Goal: Task Accomplishment & Management: Use online tool/utility

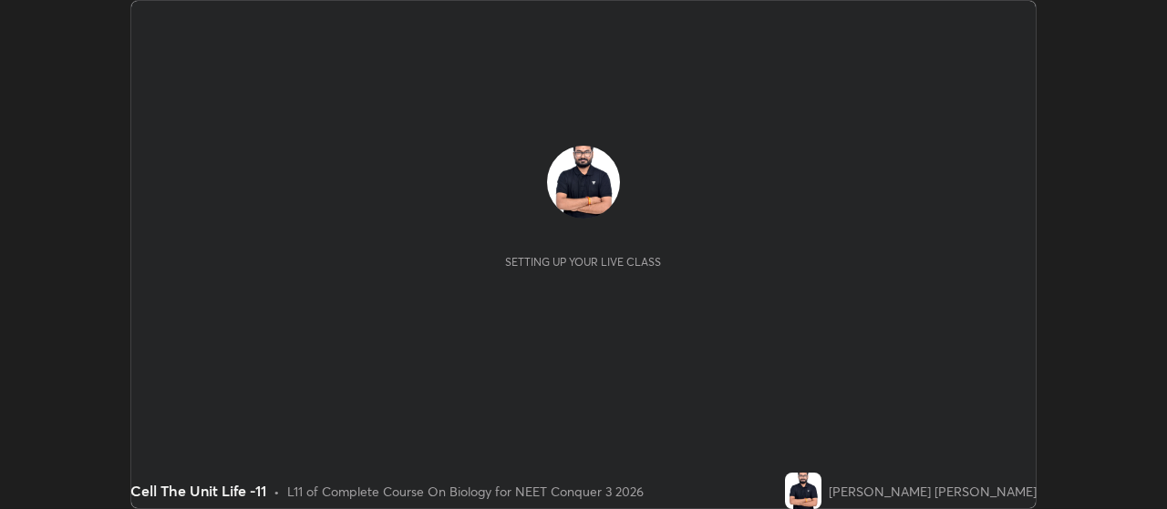
scroll to position [509, 1166]
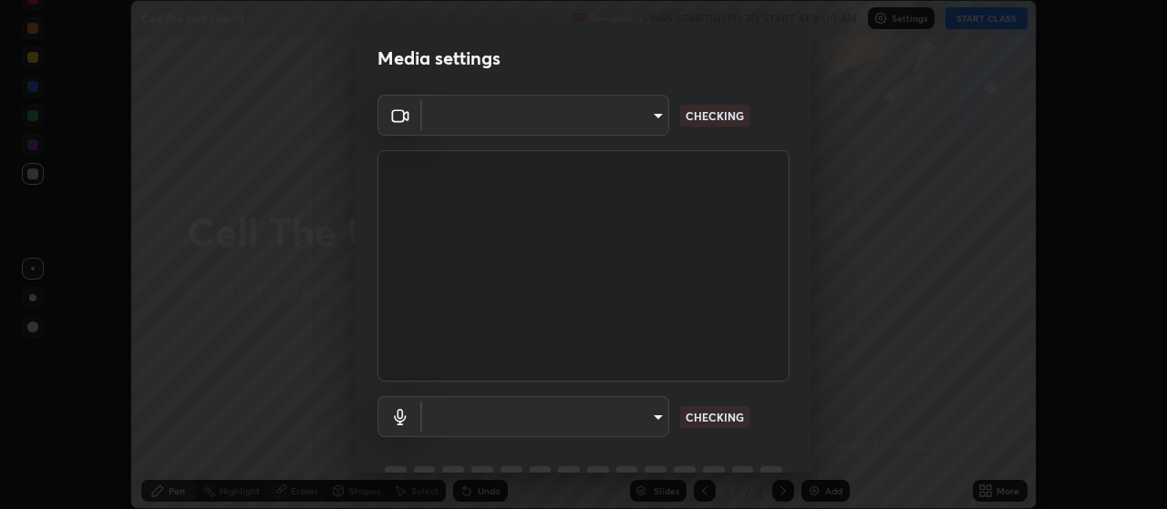
type input "cb5f757981b1586acb8e19eb1dea331b1f320d0a6ce771c897cc257aba28c101"
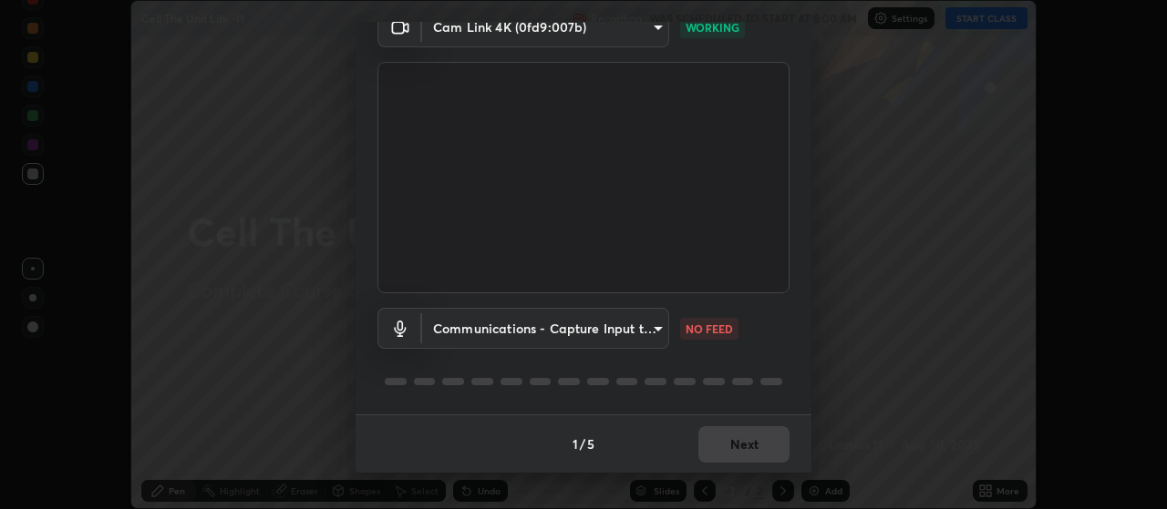
click at [635, 323] on body "Erase all Cell The Unit Life -11 Recording WAS SCHEDULED TO START AT 8:00 AM Se…" at bounding box center [583, 254] width 1167 height 509
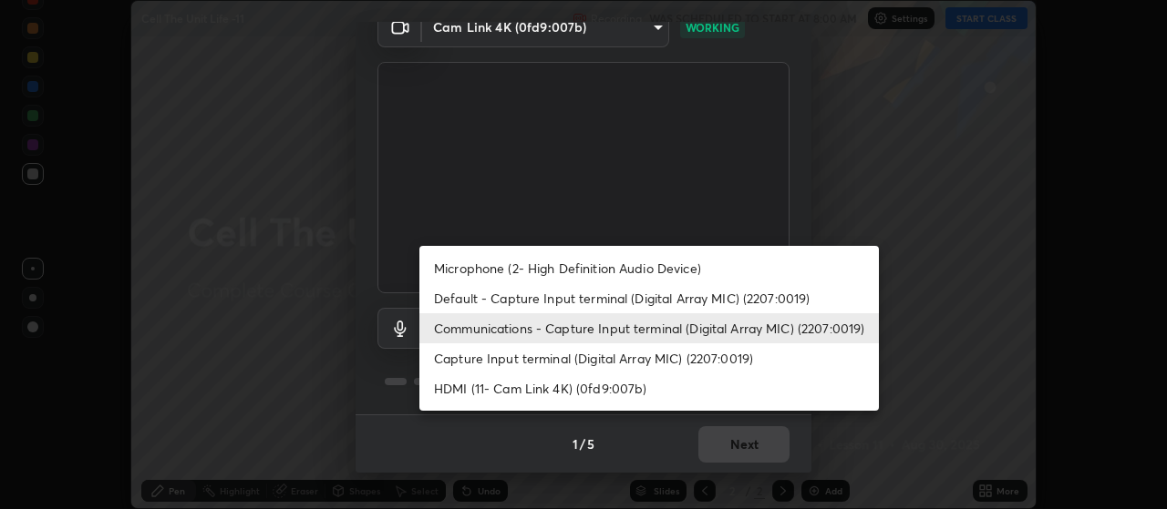
click at [617, 265] on li "Microphone (2- High Definition Audio Device)" at bounding box center [648, 268] width 459 height 30
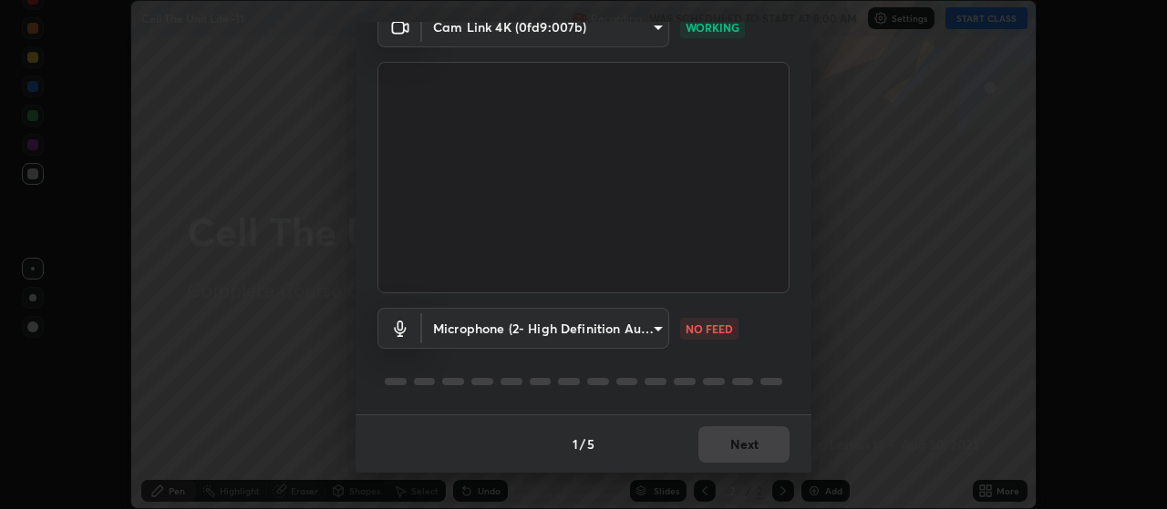
click at [632, 329] on body "Erase all Cell The Unit Life -11 Recording WAS SCHEDULED TO START AT 8:00 AM Se…" at bounding box center [583, 254] width 1167 height 509
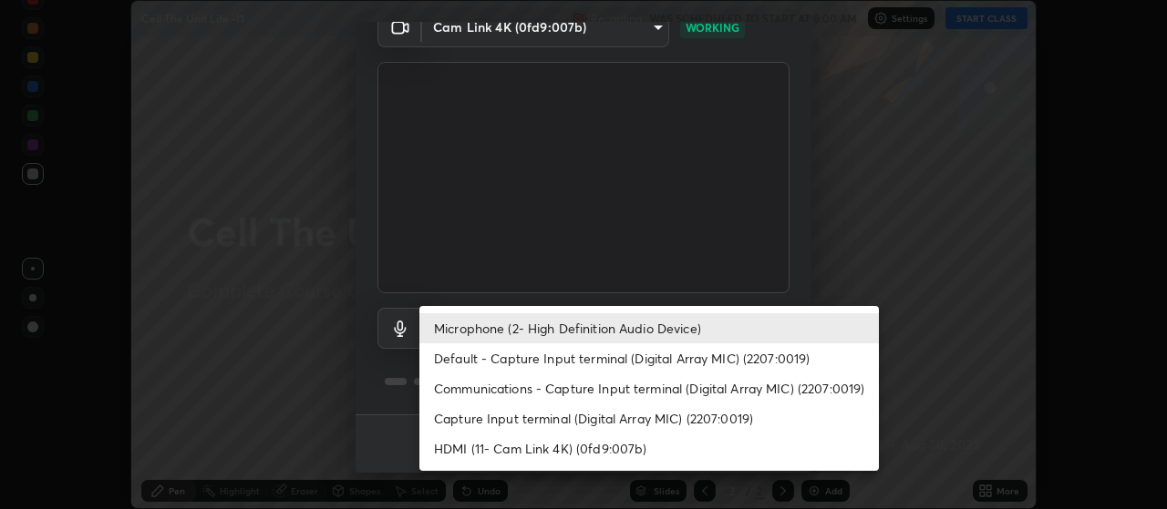
click at [633, 356] on li "Default - Capture Input terminal (Digital Array MIC) (2207:0019)" at bounding box center [648, 359] width 459 height 30
type input "default"
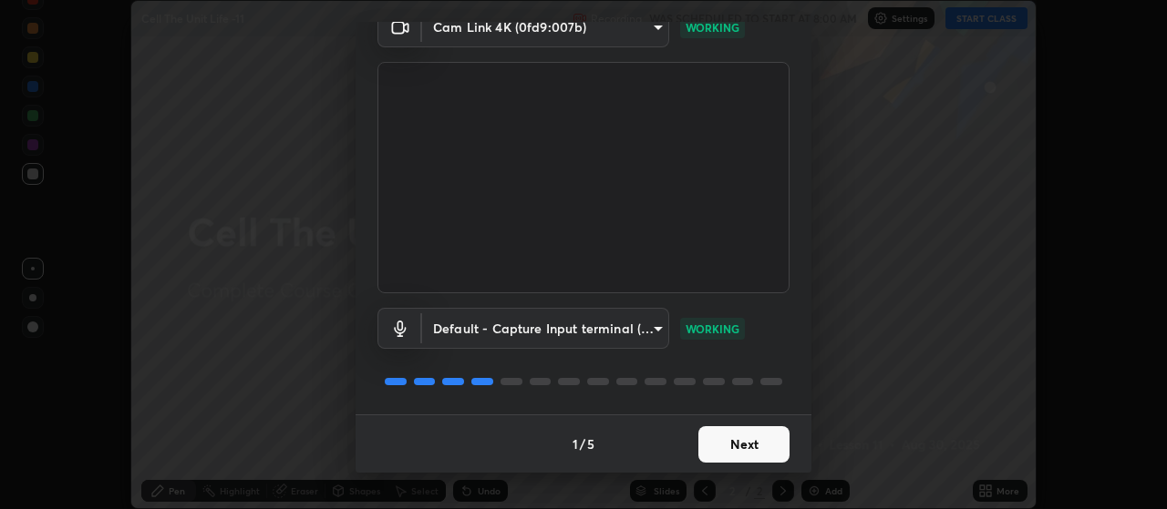
click at [756, 444] on button "Next" at bounding box center [743, 445] width 91 height 36
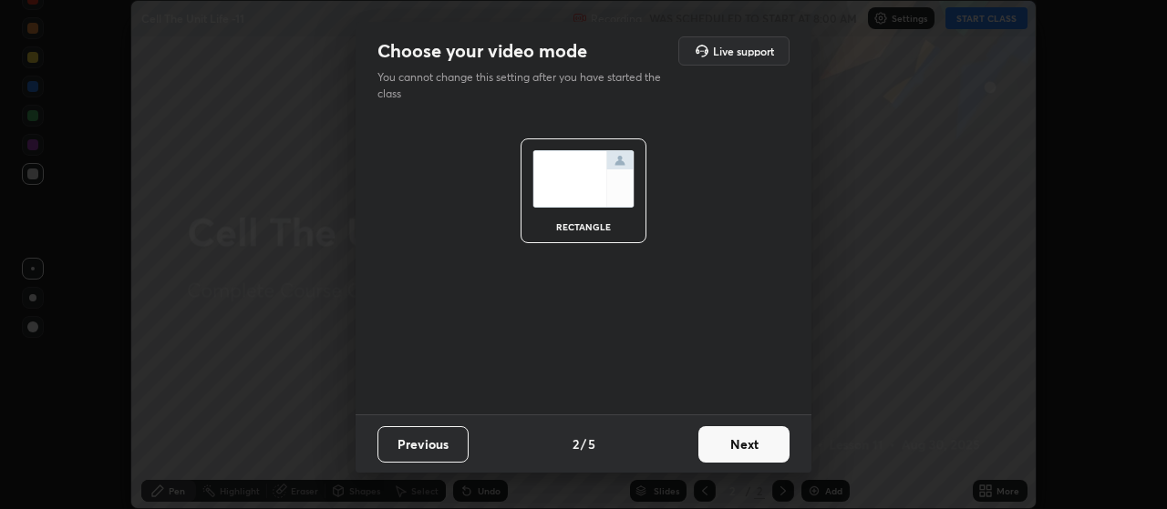
click at [758, 443] on button "Next" at bounding box center [743, 445] width 91 height 36
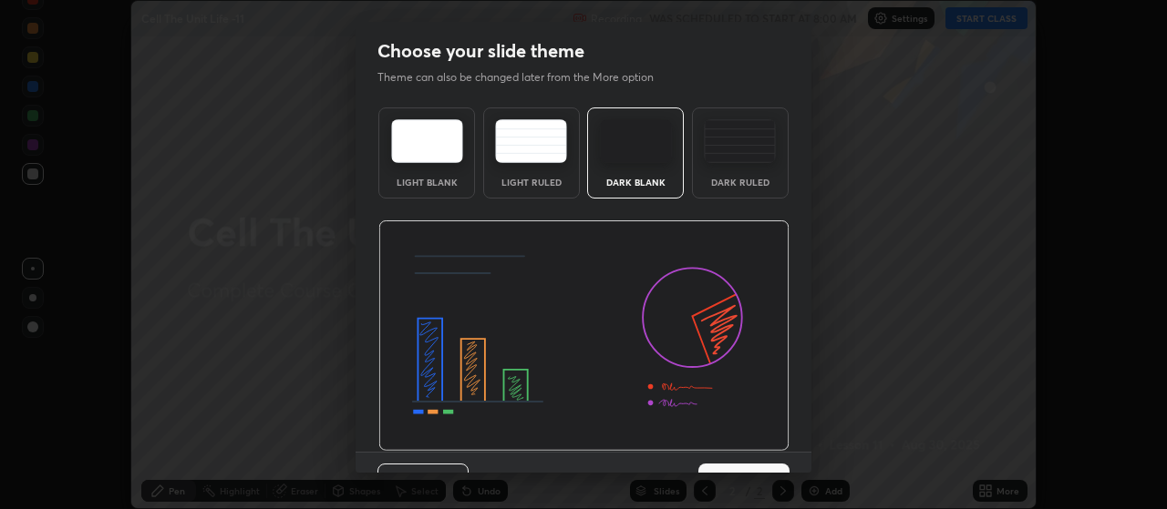
scroll to position [37, 0]
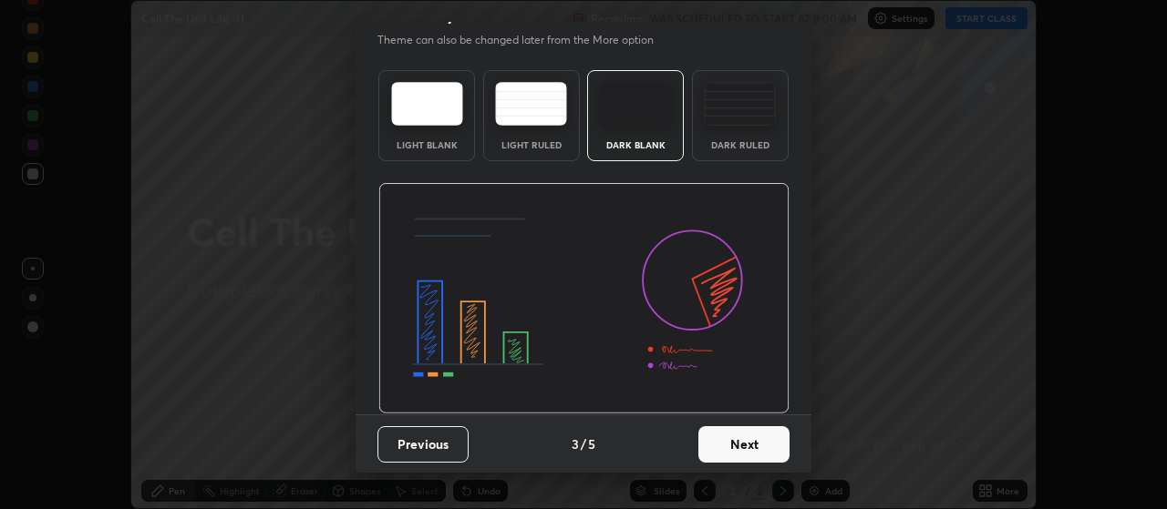
click at [769, 437] on button "Next" at bounding box center [743, 445] width 91 height 36
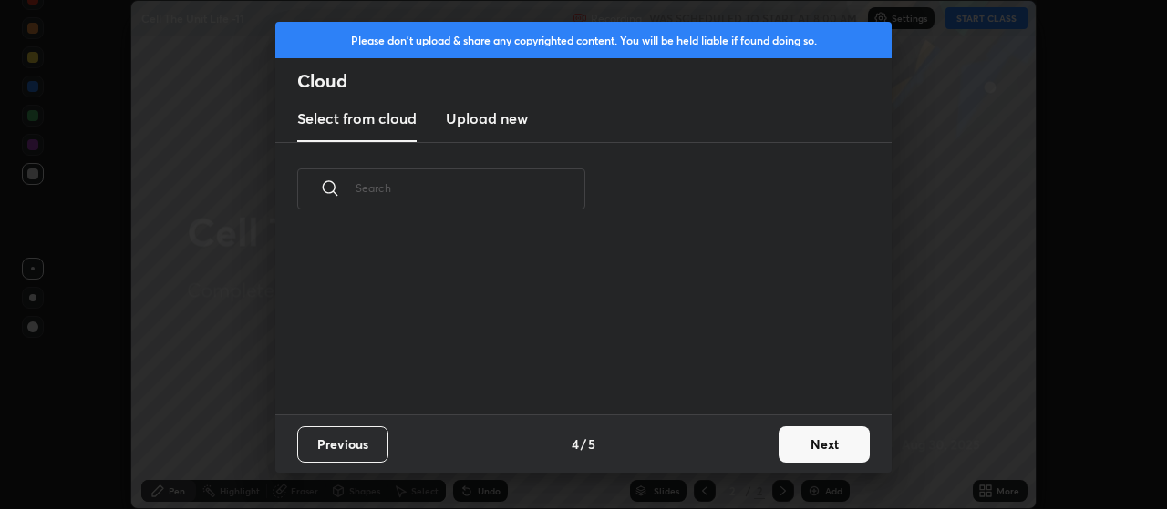
scroll to position [0, 0]
click at [828, 440] on button "Next" at bounding box center [823, 445] width 91 height 36
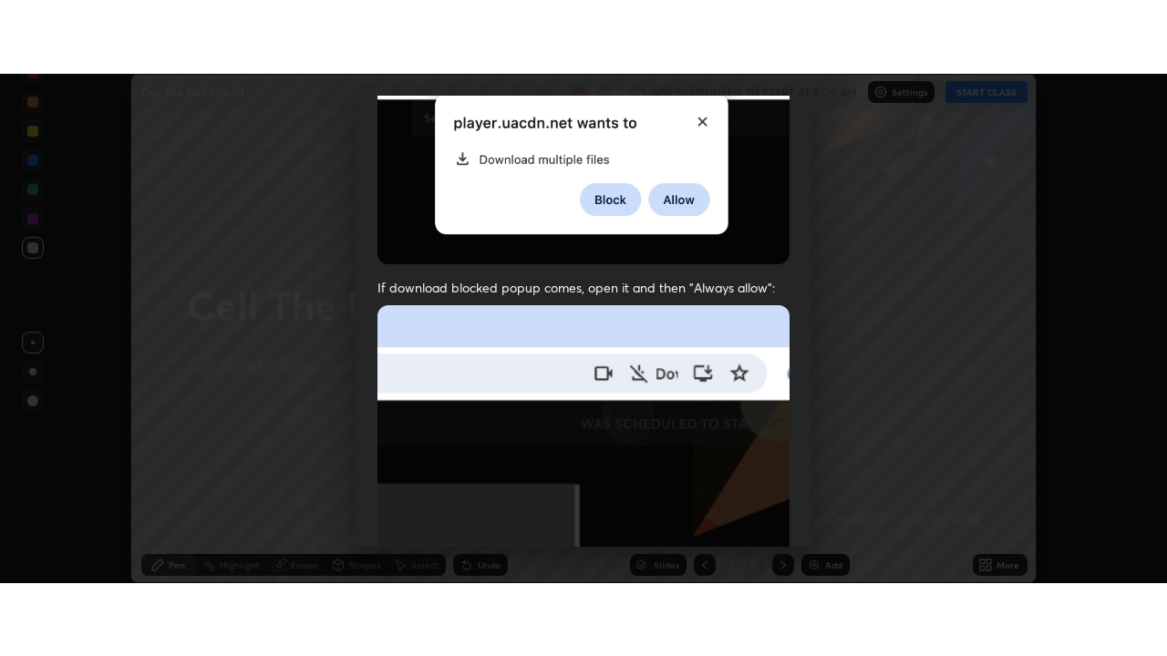
scroll to position [460, 0]
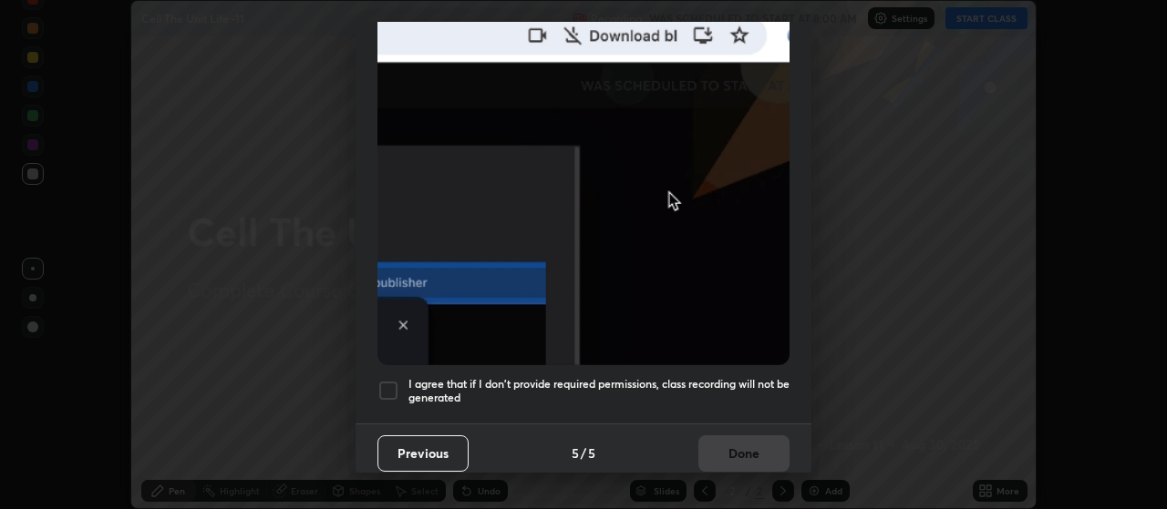
click at [386, 383] on div at bounding box center [388, 391] width 22 height 22
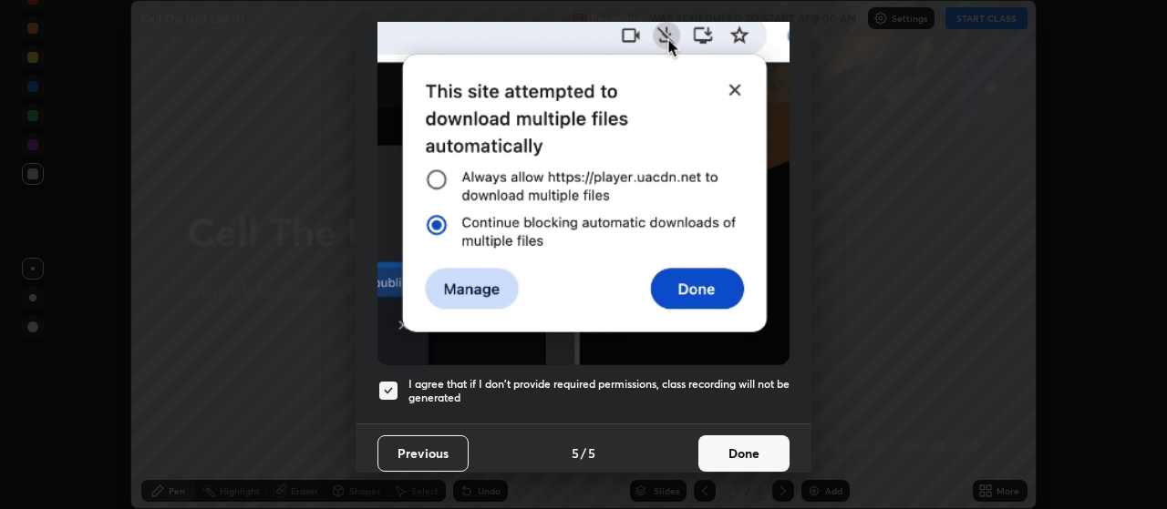
click at [734, 437] on button "Done" at bounding box center [743, 454] width 91 height 36
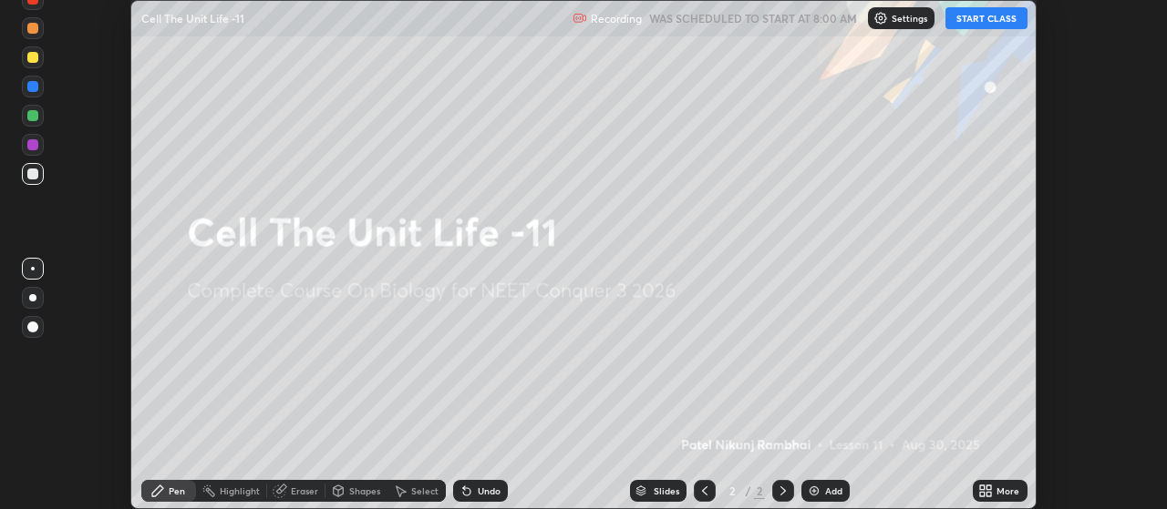
click at [988, 16] on button "START CLASS" at bounding box center [986, 18] width 82 height 22
click at [1000, 495] on div "More" at bounding box center [1007, 491] width 23 height 9
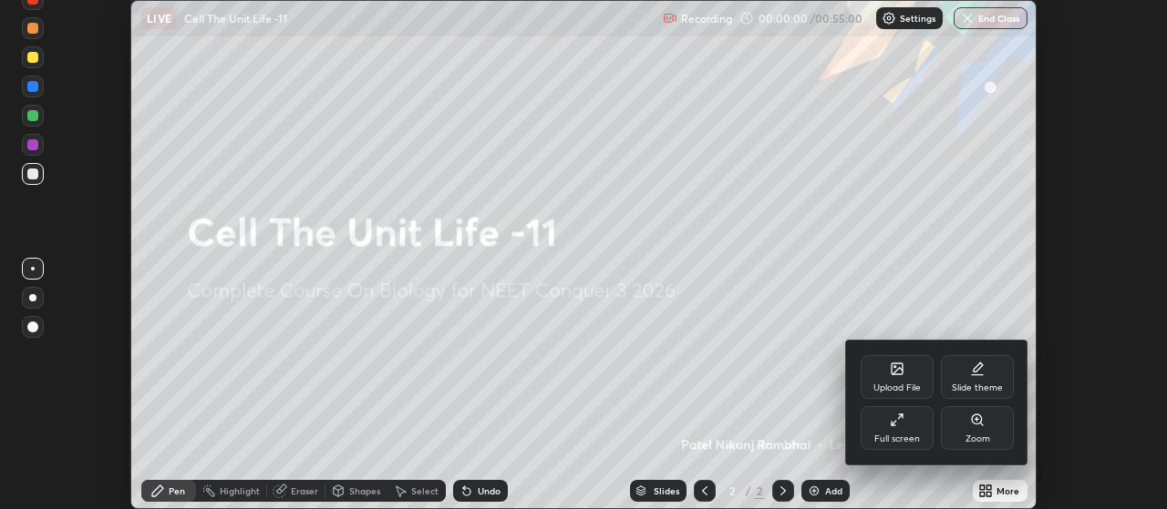
click at [911, 429] on div "Full screen" at bounding box center [896, 428] width 73 height 44
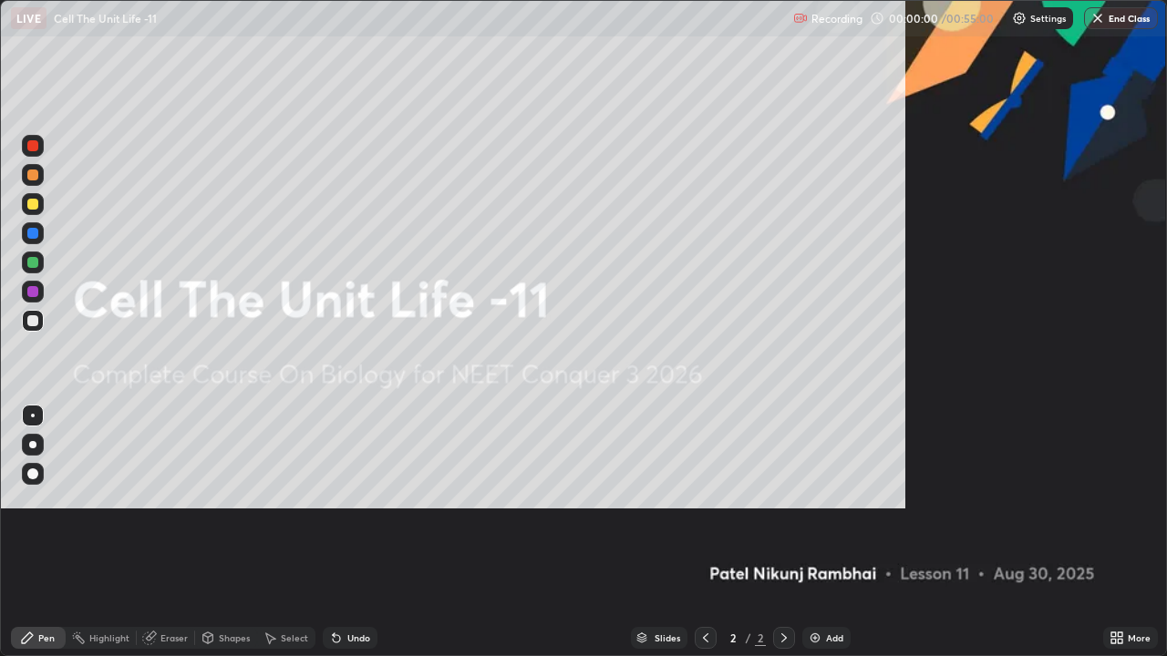
scroll to position [656, 1167]
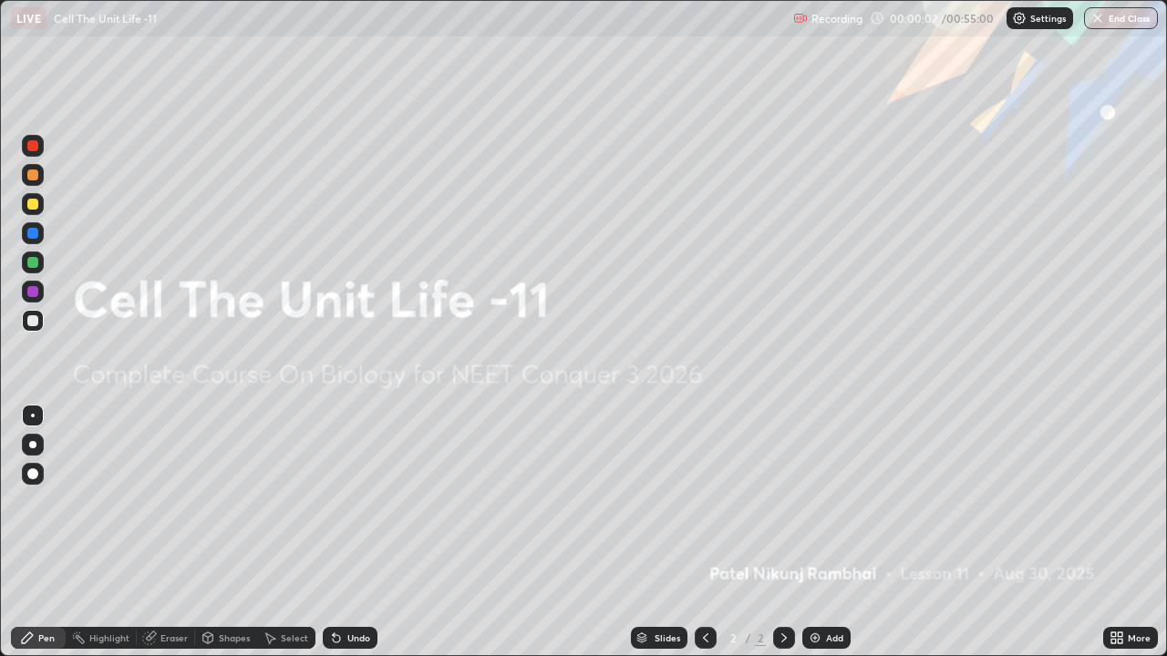
click at [813, 509] on img at bounding box center [814, 638] width 15 height 15
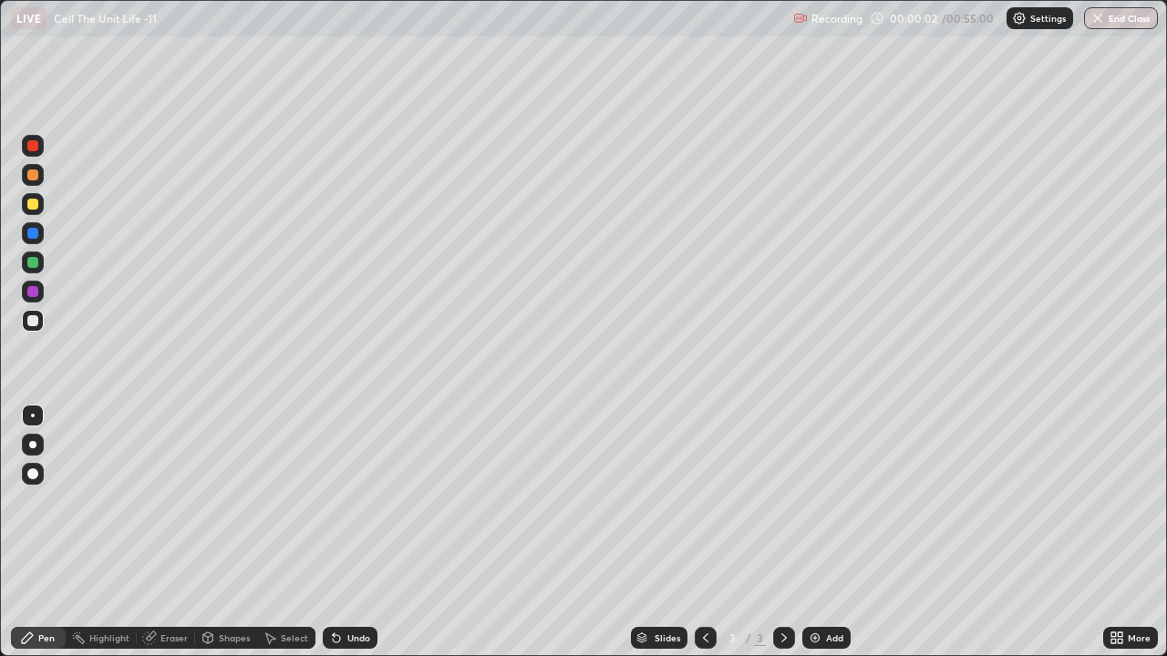
click at [815, 509] on img at bounding box center [814, 638] width 15 height 15
click at [813, 509] on img at bounding box center [814, 638] width 15 height 15
click at [816, 509] on img at bounding box center [814, 638] width 15 height 15
click at [813, 509] on img at bounding box center [814, 638] width 15 height 15
click at [814, 509] on img at bounding box center [814, 638] width 15 height 15
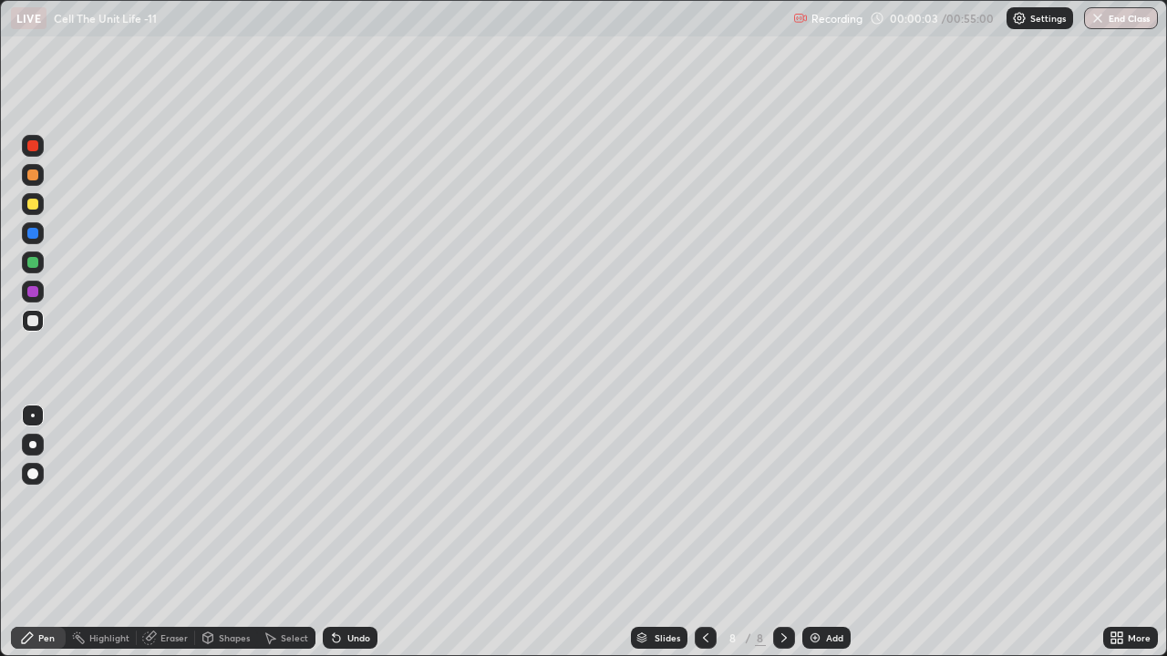
click at [812, 509] on img at bounding box center [814, 638] width 15 height 15
click at [816, 509] on img at bounding box center [814, 638] width 15 height 15
click at [815, 509] on img at bounding box center [814, 638] width 15 height 15
click at [814, 509] on img at bounding box center [814, 638] width 15 height 15
click at [815, 509] on img at bounding box center [814, 638] width 15 height 15
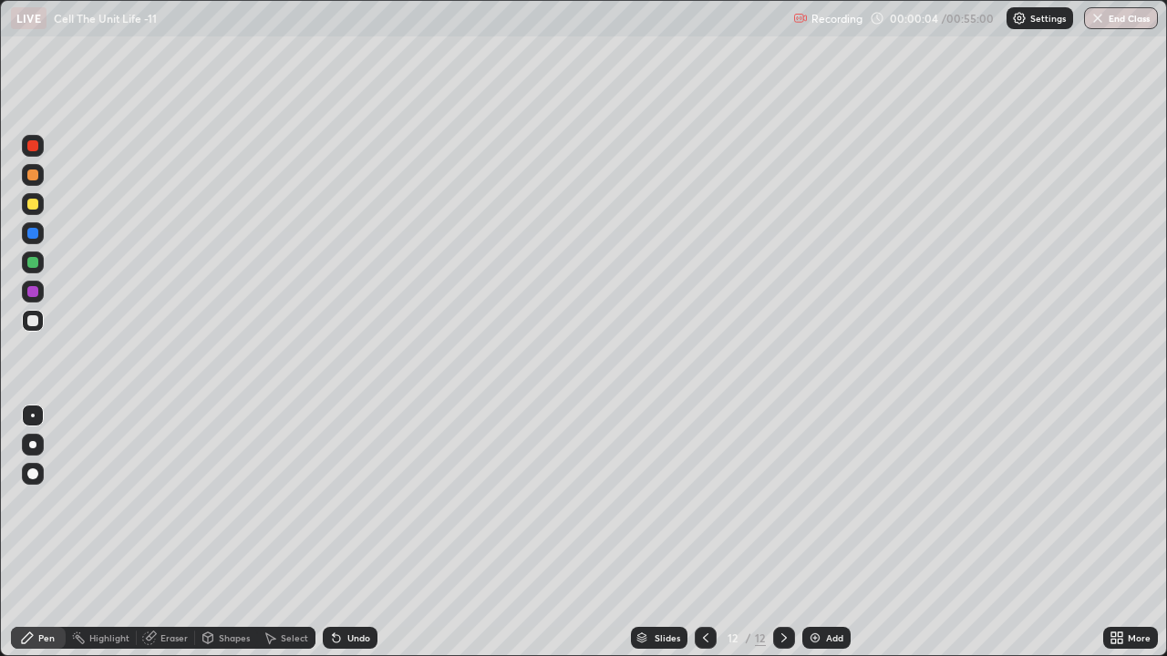
click at [812, 509] on img at bounding box center [814, 638] width 15 height 15
click at [815, 509] on img at bounding box center [814, 638] width 15 height 15
click at [814, 509] on img at bounding box center [814, 638] width 15 height 15
click at [813, 509] on img at bounding box center [814, 638] width 15 height 15
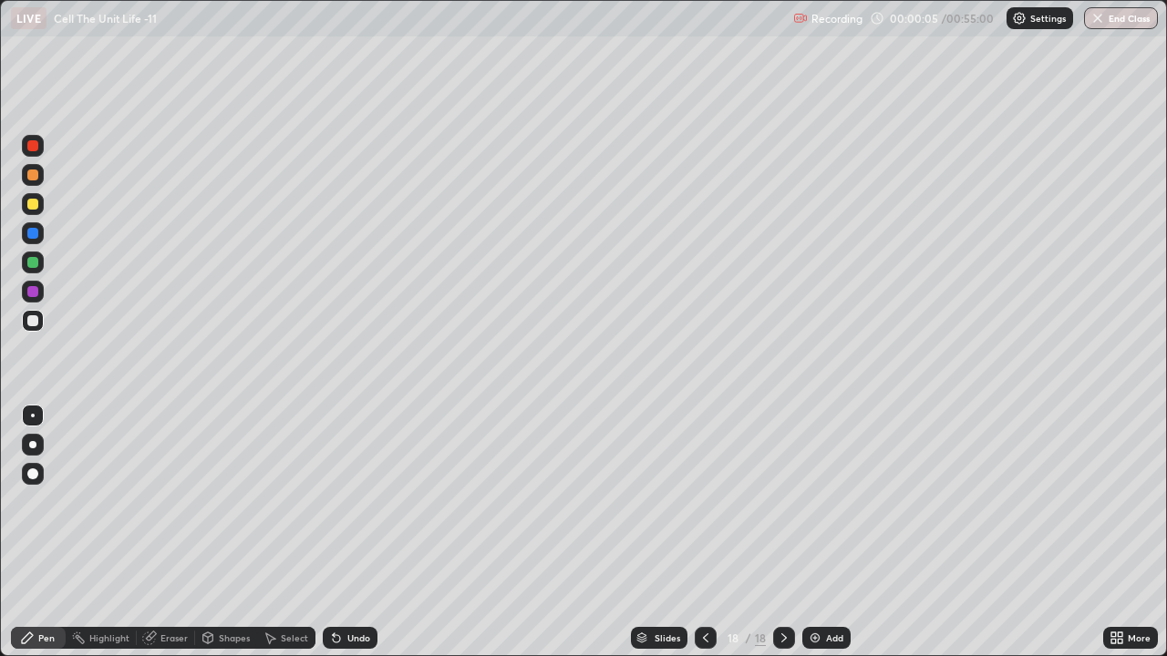
click at [816, 509] on img at bounding box center [814, 638] width 15 height 15
click at [701, 509] on icon at bounding box center [705, 638] width 15 height 15
click at [704, 509] on icon at bounding box center [705, 638] width 15 height 15
click at [705, 509] on icon at bounding box center [705, 638] width 15 height 15
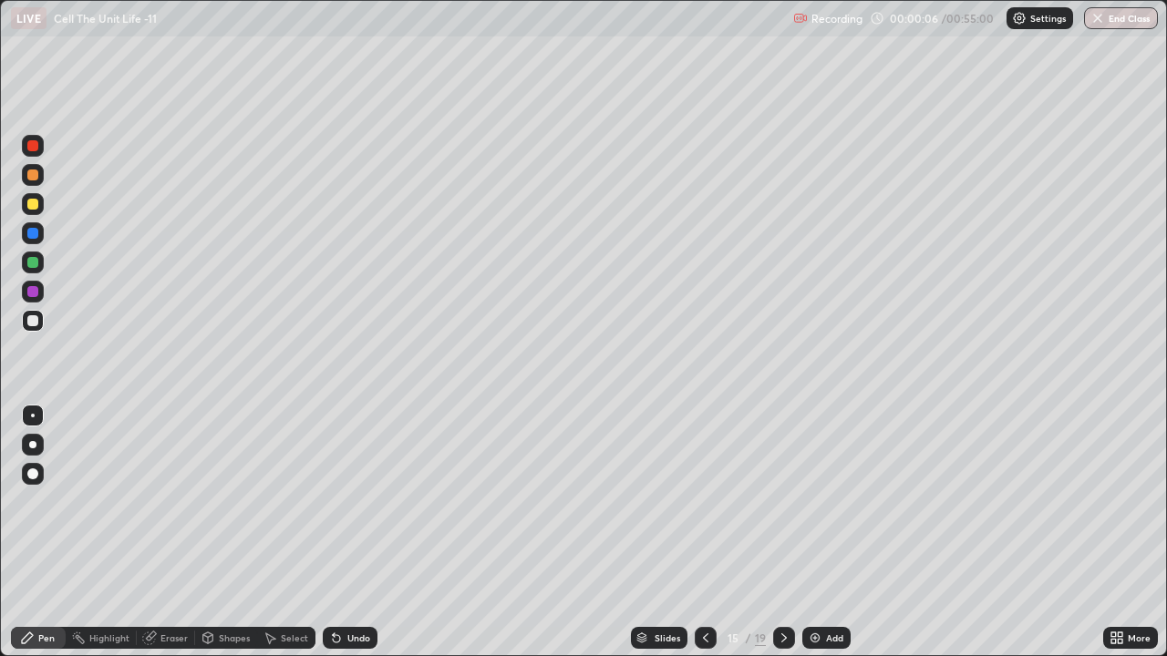
click at [704, 509] on icon at bounding box center [705, 638] width 15 height 15
click at [706, 509] on icon at bounding box center [705, 638] width 15 height 15
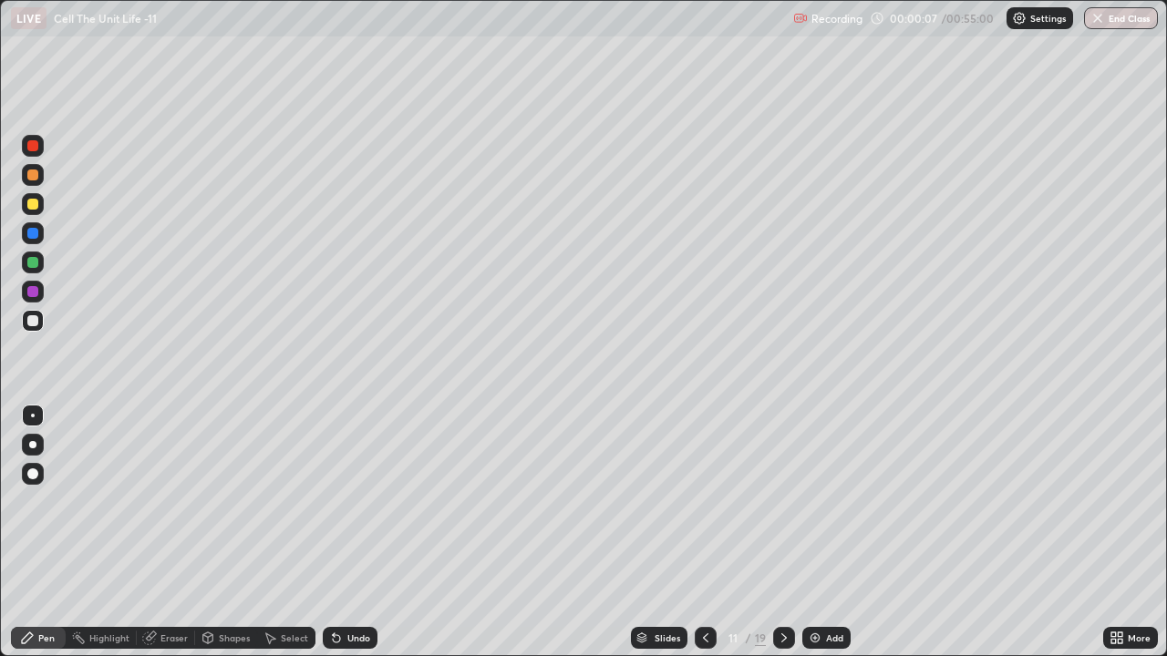
click at [704, 509] on icon at bounding box center [705, 638] width 15 height 15
click at [703, 509] on icon at bounding box center [705, 638] width 15 height 15
click at [704, 509] on icon at bounding box center [705, 638] width 15 height 15
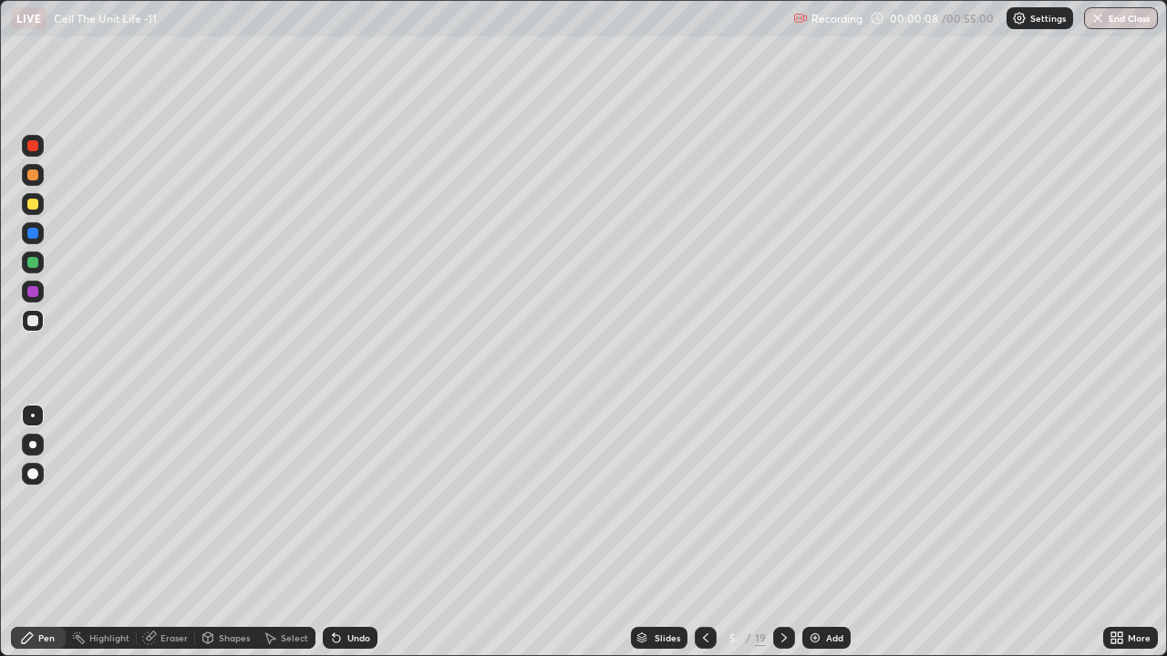
click at [704, 509] on icon at bounding box center [705, 638] width 15 height 15
click at [33, 445] on div at bounding box center [32, 444] width 7 height 7
click at [34, 209] on div at bounding box center [32, 204] width 11 height 11
click at [34, 322] on div at bounding box center [32, 320] width 11 height 11
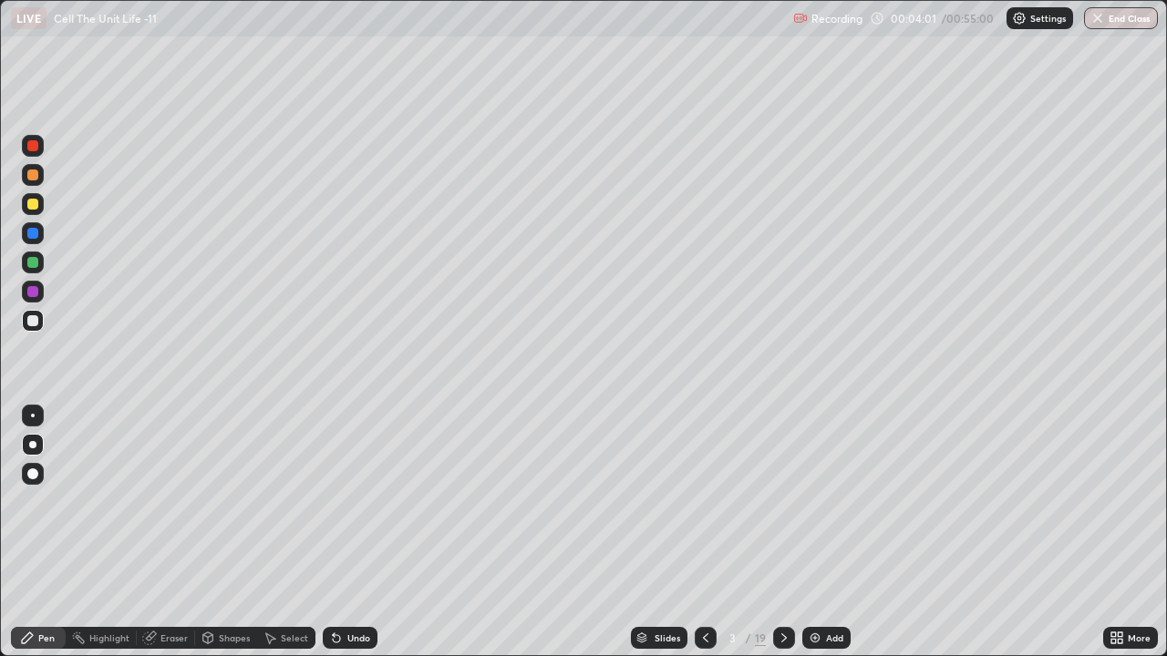
click at [779, 509] on icon at bounding box center [783, 638] width 15 height 15
click at [34, 200] on div at bounding box center [32, 204] width 11 height 11
click at [32, 322] on div at bounding box center [32, 320] width 11 height 11
click at [33, 174] on div at bounding box center [32, 175] width 11 height 11
click at [32, 238] on div at bounding box center [32, 233] width 11 height 11
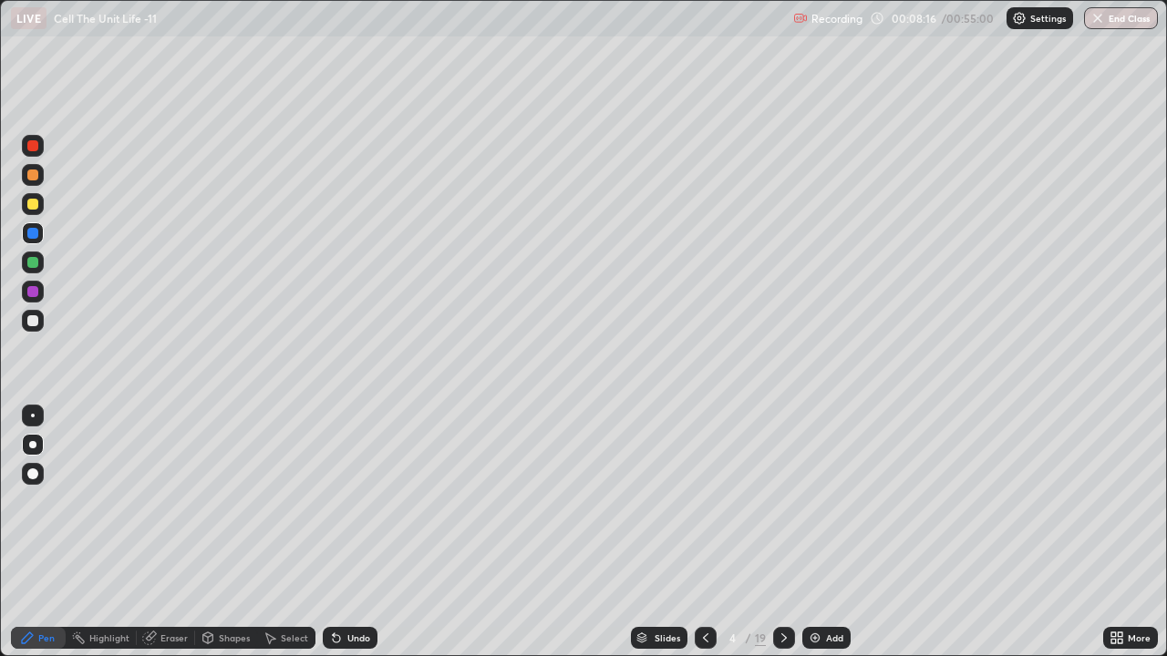
click at [34, 264] on div at bounding box center [32, 262] width 11 height 11
click at [780, 509] on icon at bounding box center [783, 638] width 15 height 15
click at [34, 321] on div at bounding box center [32, 320] width 11 height 11
click at [787, 509] on div at bounding box center [784, 638] width 22 height 36
click at [170, 509] on div "Eraser" at bounding box center [173, 637] width 27 height 9
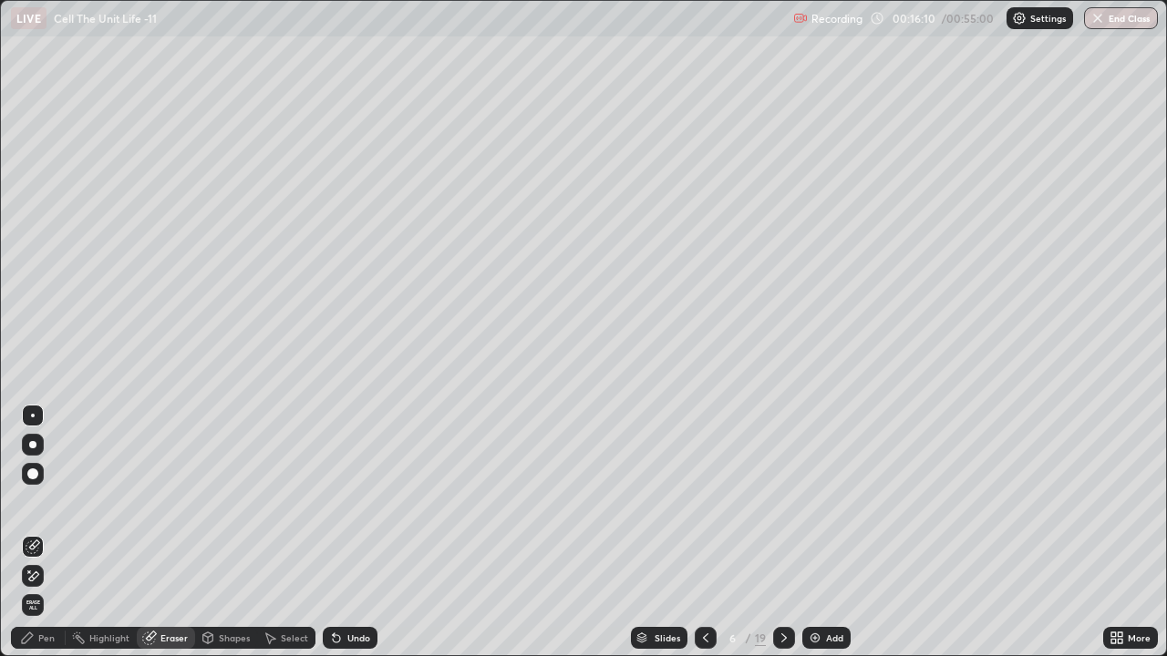
click at [41, 509] on div "Pen" at bounding box center [38, 638] width 55 height 22
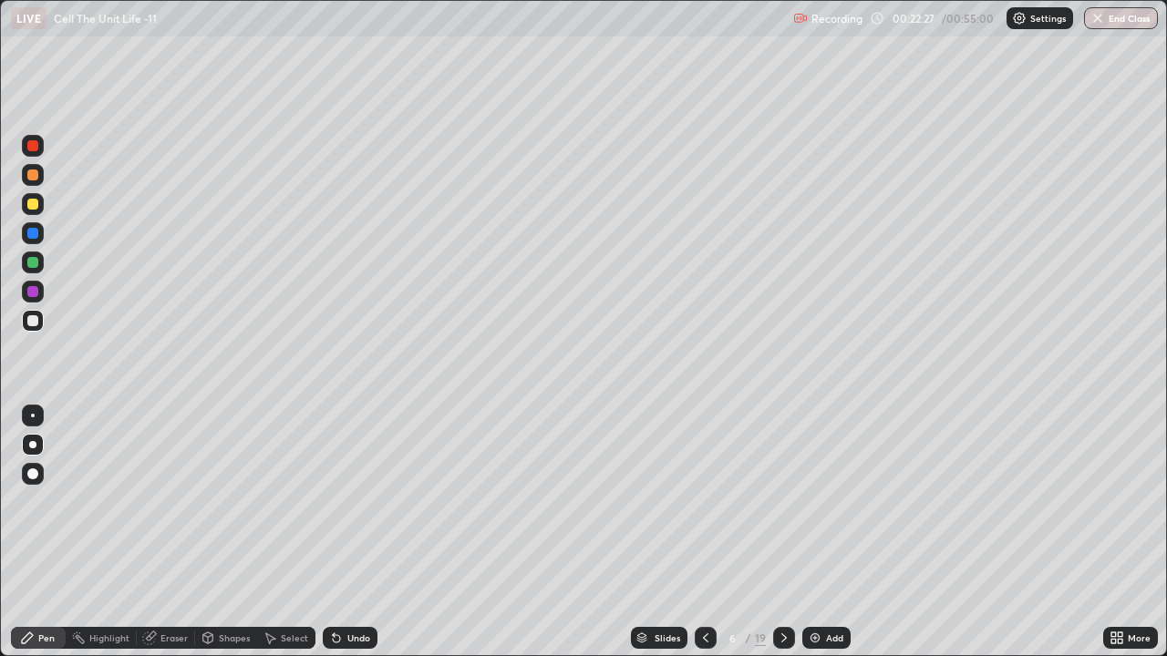
click at [784, 509] on icon at bounding box center [783, 638] width 15 height 15
click at [782, 509] on icon at bounding box center [783, 638] width 15 height 15
click at [166, 509] on div "Eraser" at bounding box center [173, 637] width 27 height 9
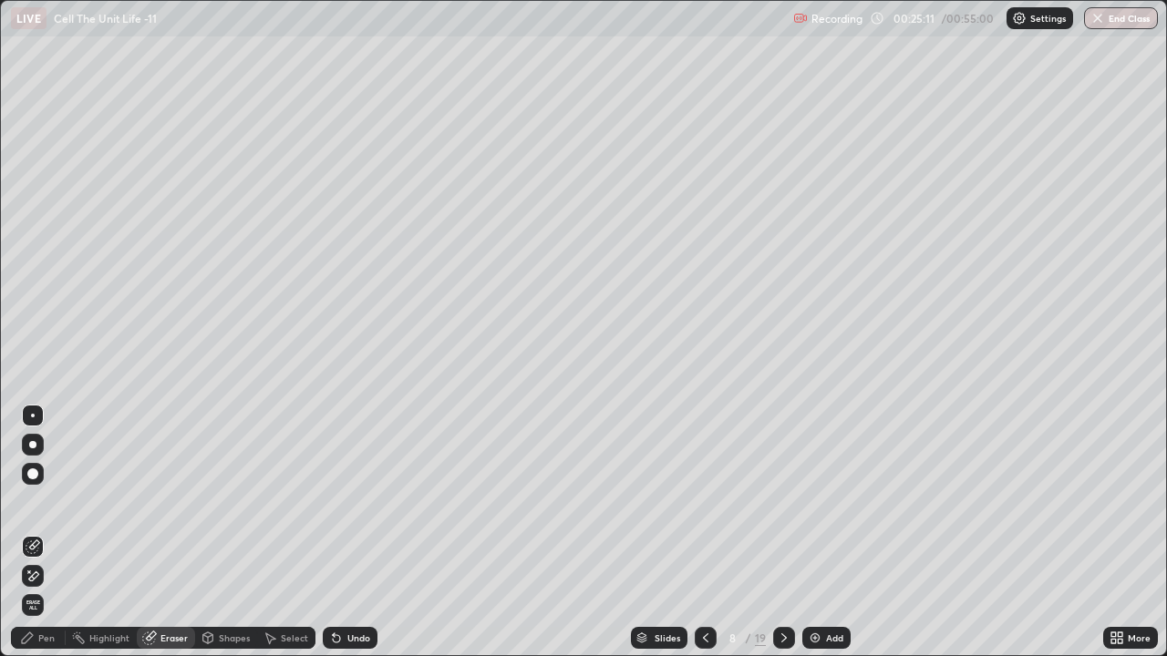
click at [37, 509] on div "Pen" at bounding box center [38, 638] width 55 height 22
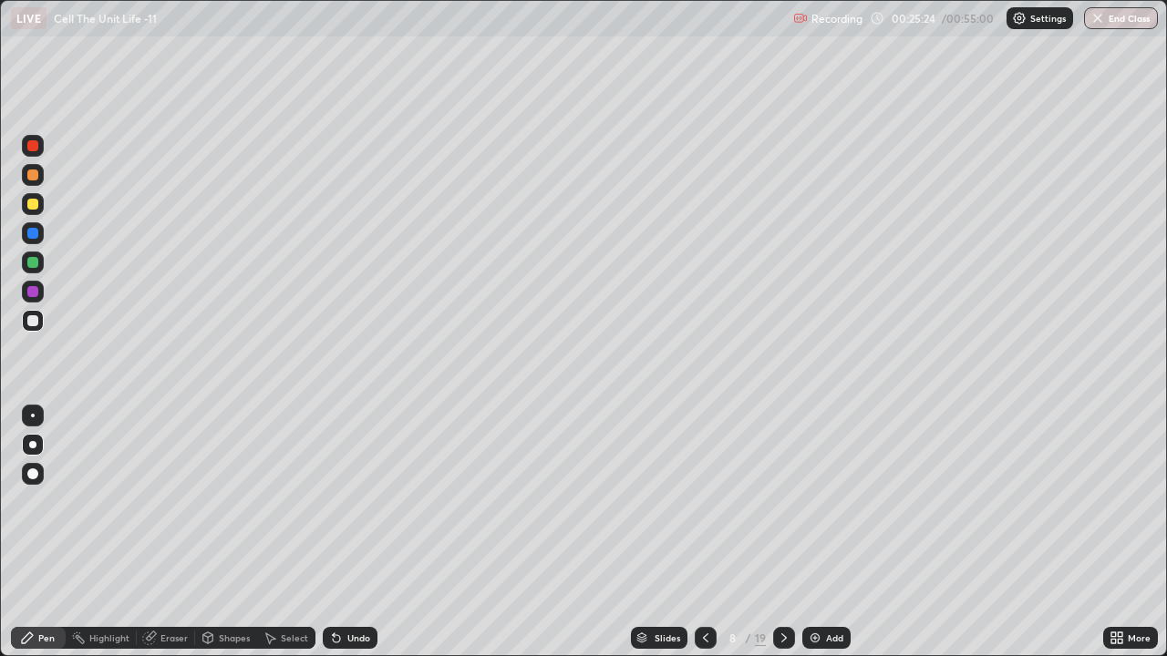
click at [174, 509] on div "Eraser" at bounding box center [173, 637] width 27 height 9
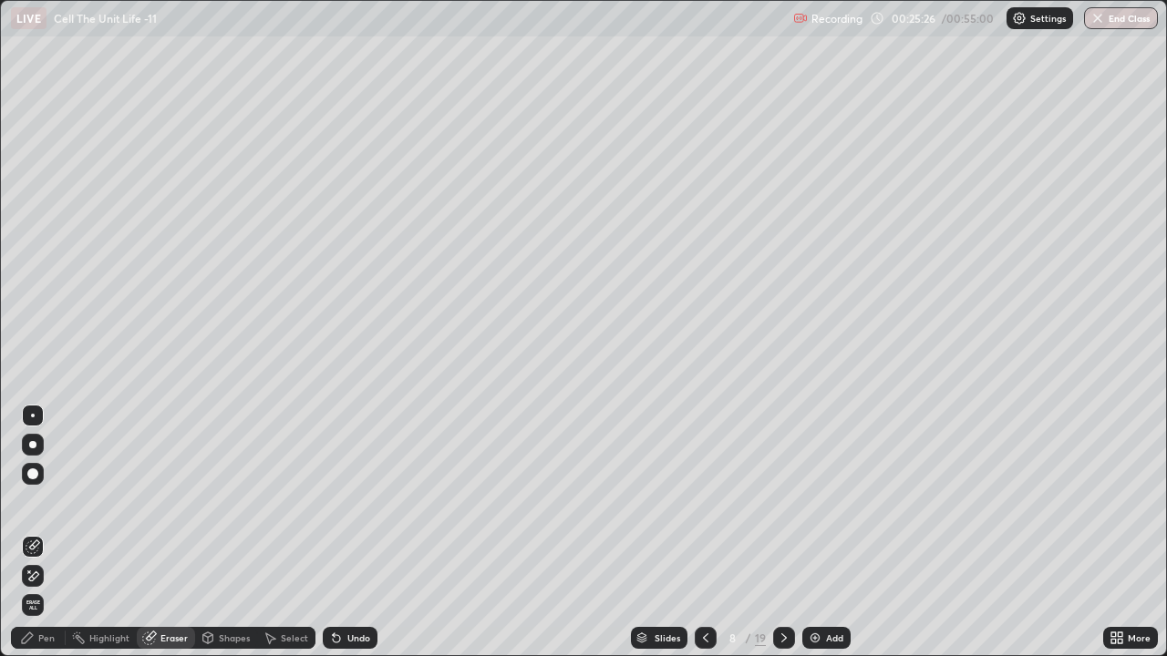
click at [38, 509] on div "Pen" at bounding box center [46, 637] width 16 height 9
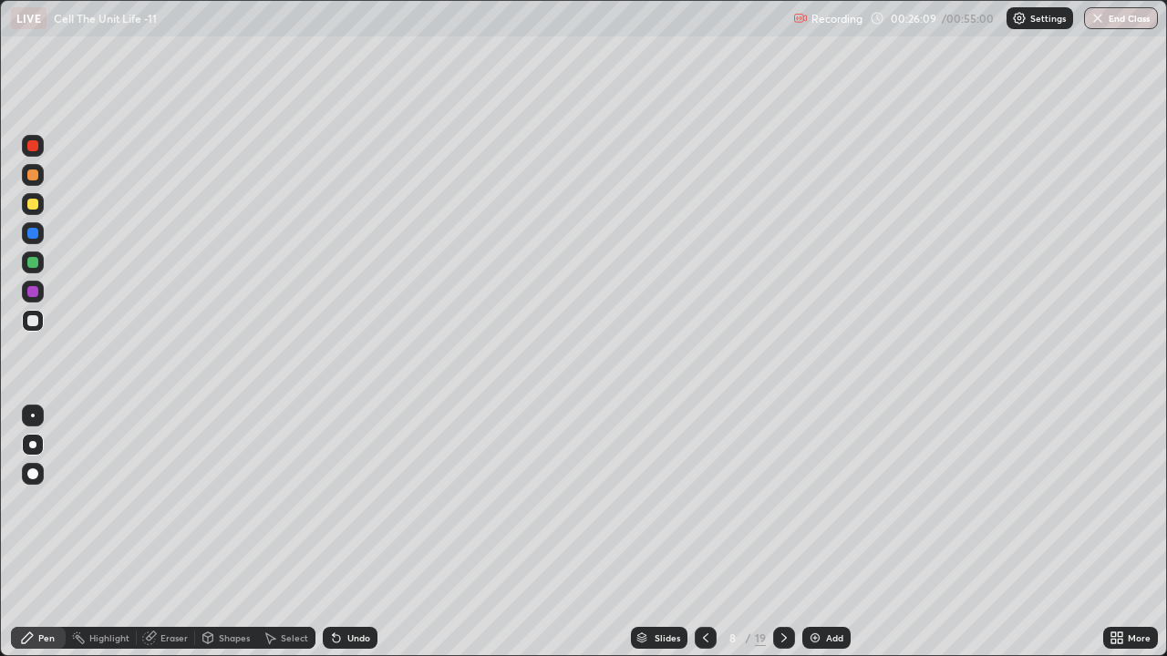
click at [34, 204] on div at bounding box center [32, 204] width 11 height 11
click at [33, 322] on div at bounding box center [32, 320] width 11 height 11
click at [706, 509] on icon at bounding box center [705, 638] width 15 height 15
click at [782, 509] on icon at bounding box center [783, 638] width 15 height 15
click at [781, 509] on icon at bounding box center [783, 637] width 5 height 9
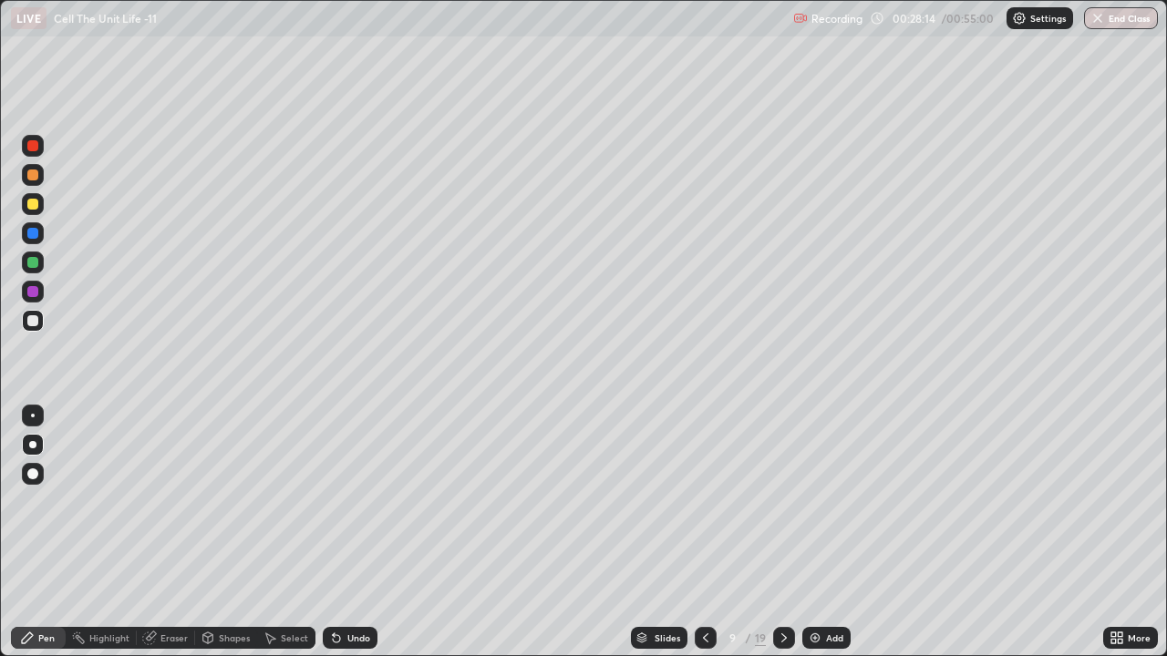
click at [164, 509] on div "Eraser" at bounding box center [173, 637] width 27 height 9
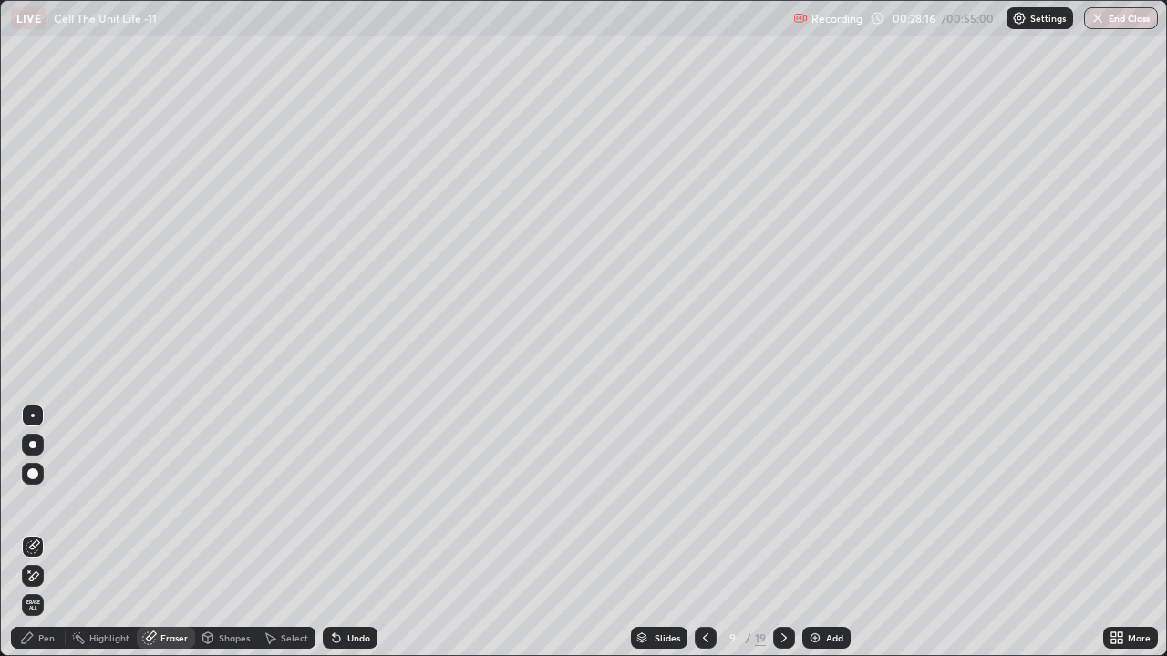
click at [40, 509] on div "Pen" at bounding box center [46, 637] width 16 height 9
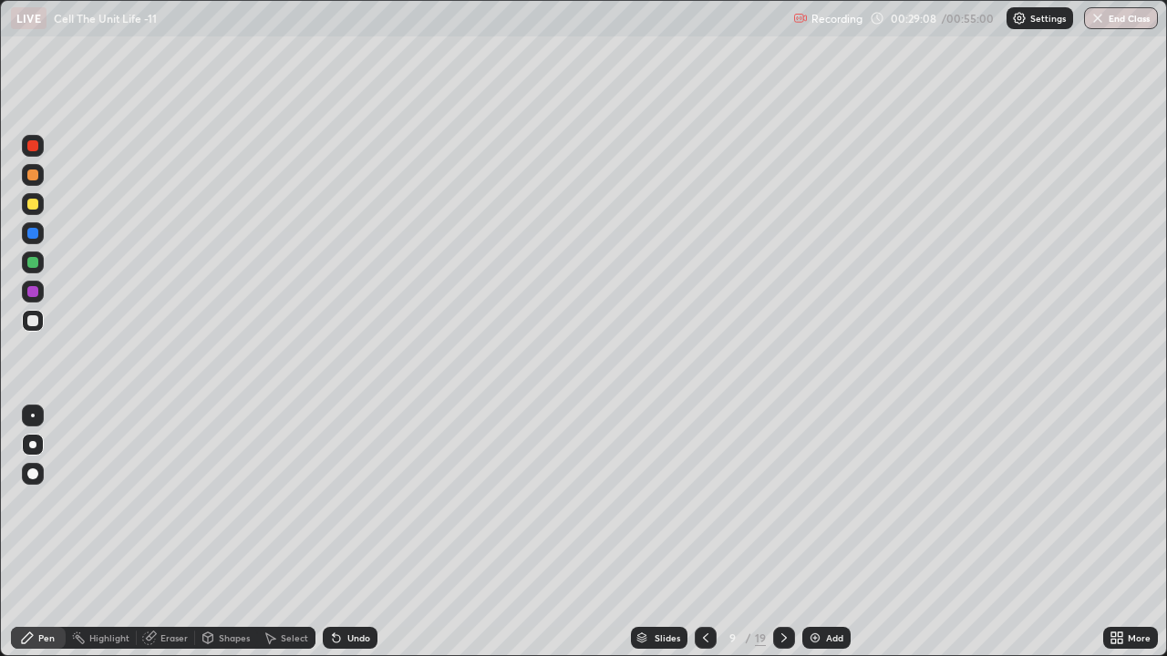
click at [163, 509] on div "Eraser" at bounding box center [166, 638] width 58 height 22
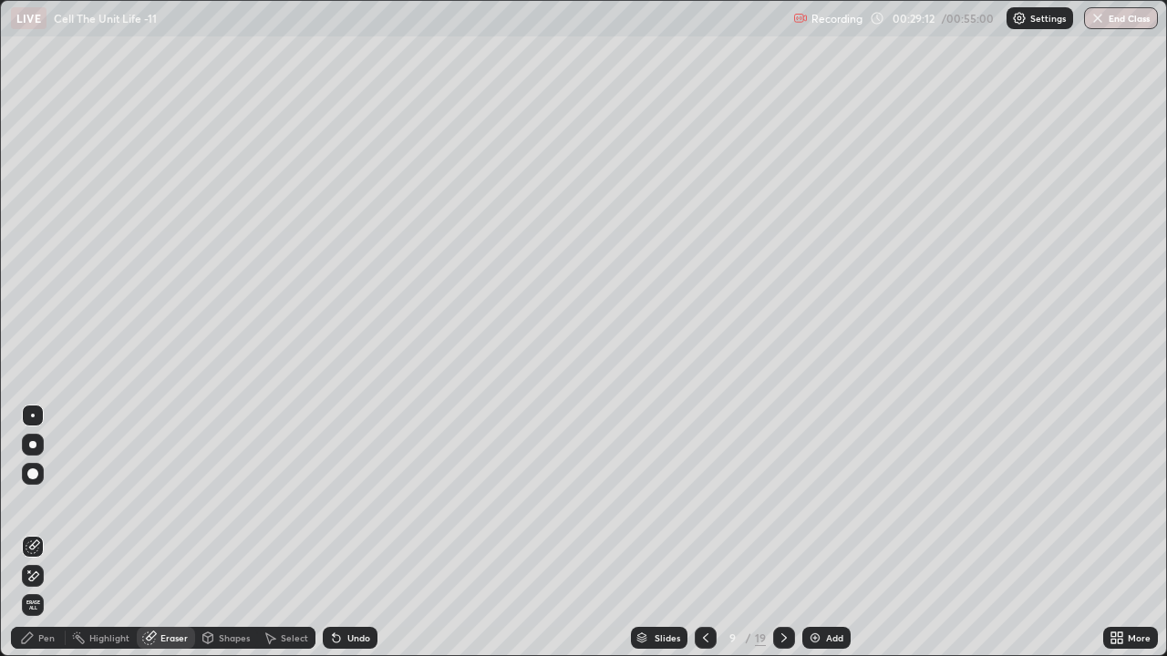
click at [34, 509] on icon at bounding box center [27, 638] width 15 height 15
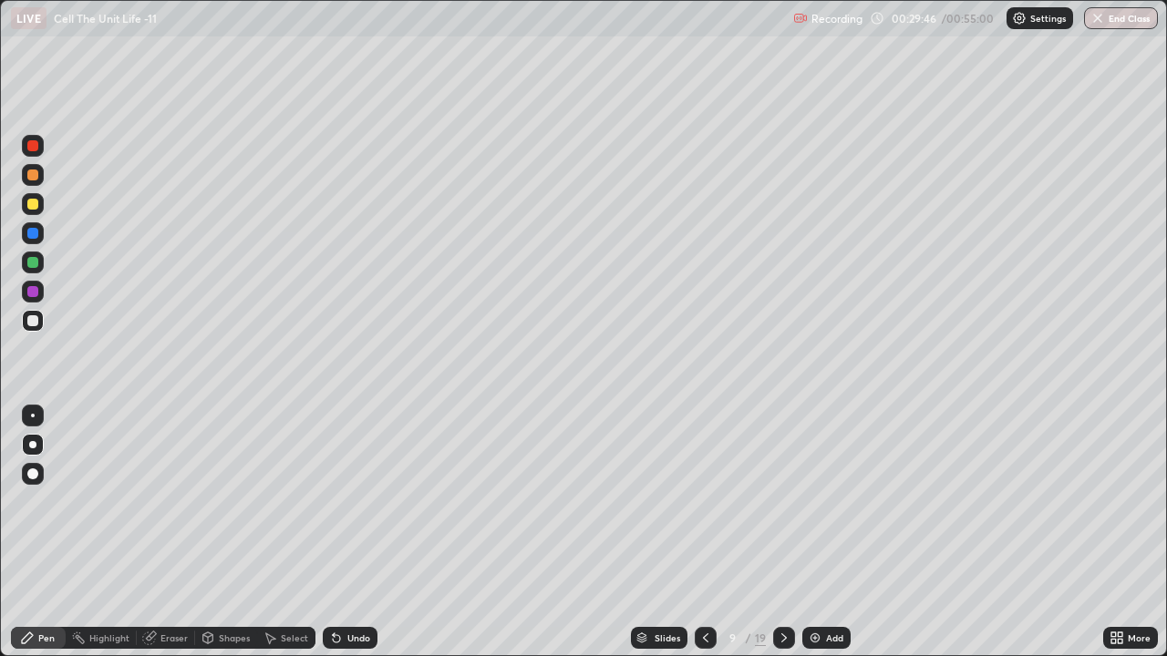
click at [28, 203] on div at bounding box center [32, 204] width 11 height 11
click at [30, 262] on div at bounding box center [32, 262] width 11 height 11
click at [36, 323] on div at bounding box center [32, 320] width 11 height 11
click at [704, 509] on icon at bounding box center [705, 638] width 15 height 15
click at [35, 207] on div at bounding box center [32, 204] width 11 height 11
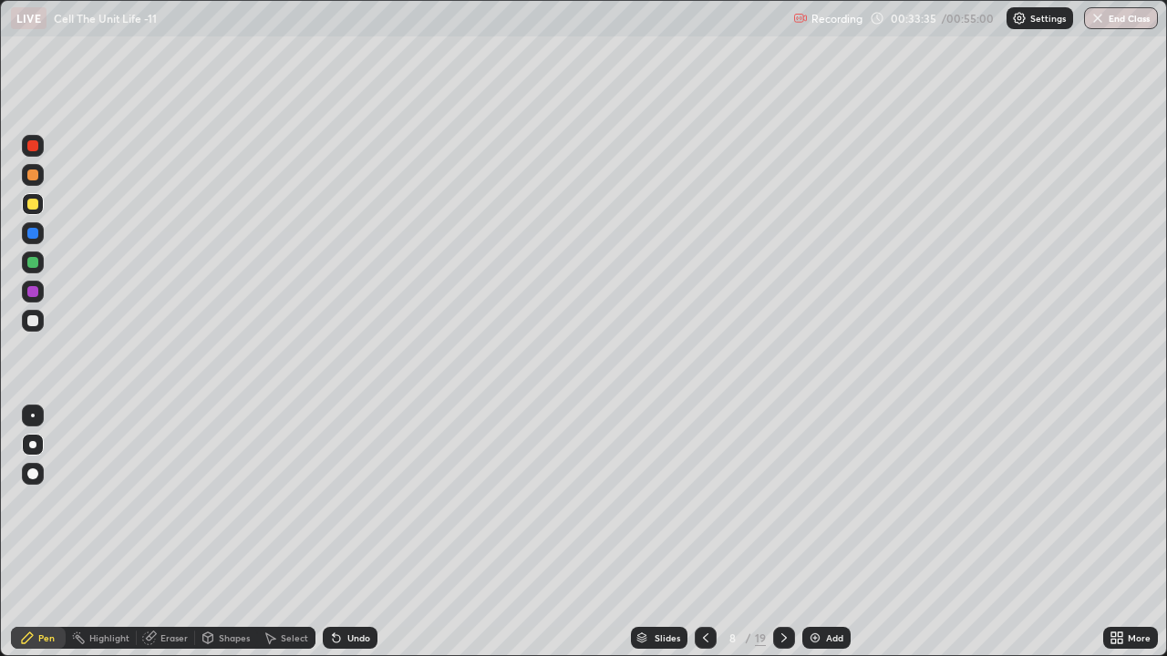
click at [31, 262] on div at bounding box center [32, 262] width 11 height 11
click at [704, 509] on icon at bounding box center [705, 638] width 15 height 15
click at [40, 324] on div at bounding box center [33, 321] width 22 height 22
click at [783, 509] on icon at bounding box center [783, 638] width 15 height 15
click at [34, 203] on div at bounding box center [32, 204] width 11 height 11
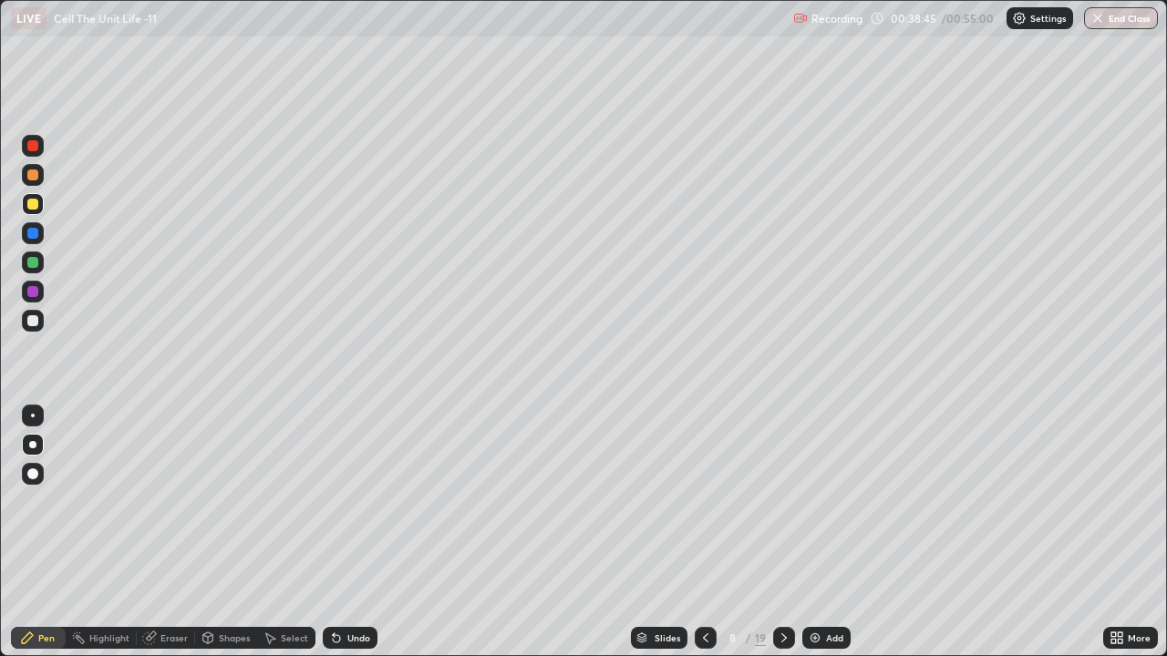
click at [31, 232] on div at bounding box center [32, 233] width 11 height 11
click at [29, 292] on div at bounding box center [32, 291] width 11 height 11
click at [168, 509] on div "Eraser" at bounding box center [173, 637] width 27 height 9
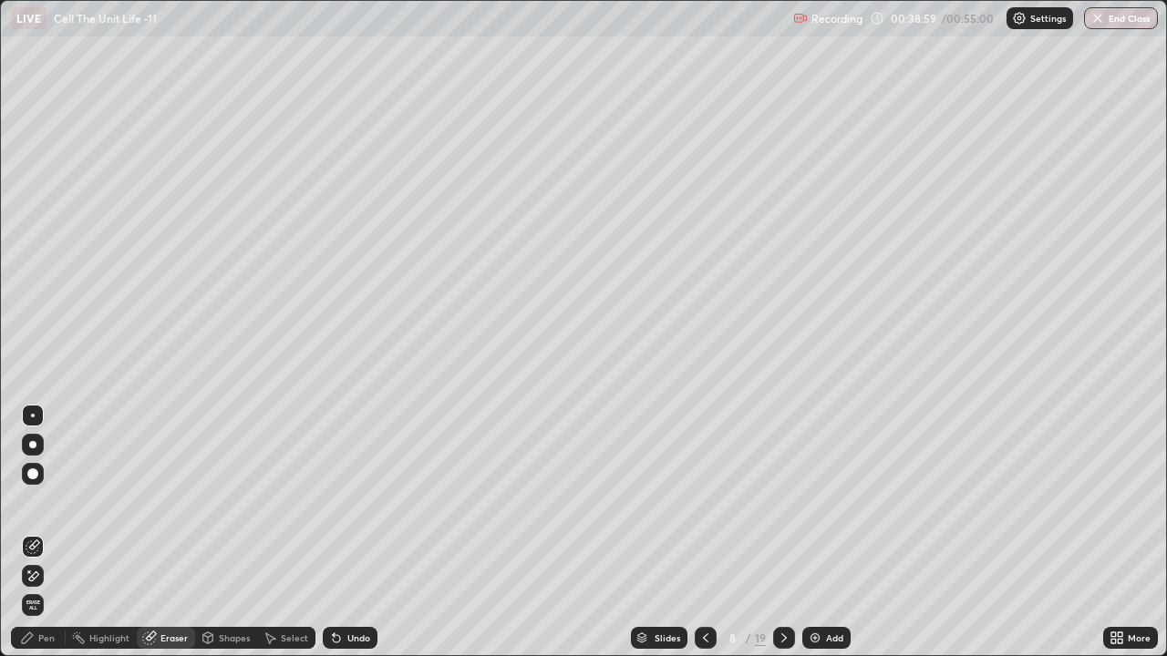
click at [37, 509] on div "Pen" at bounding box center [38, 638] width 55 height 22
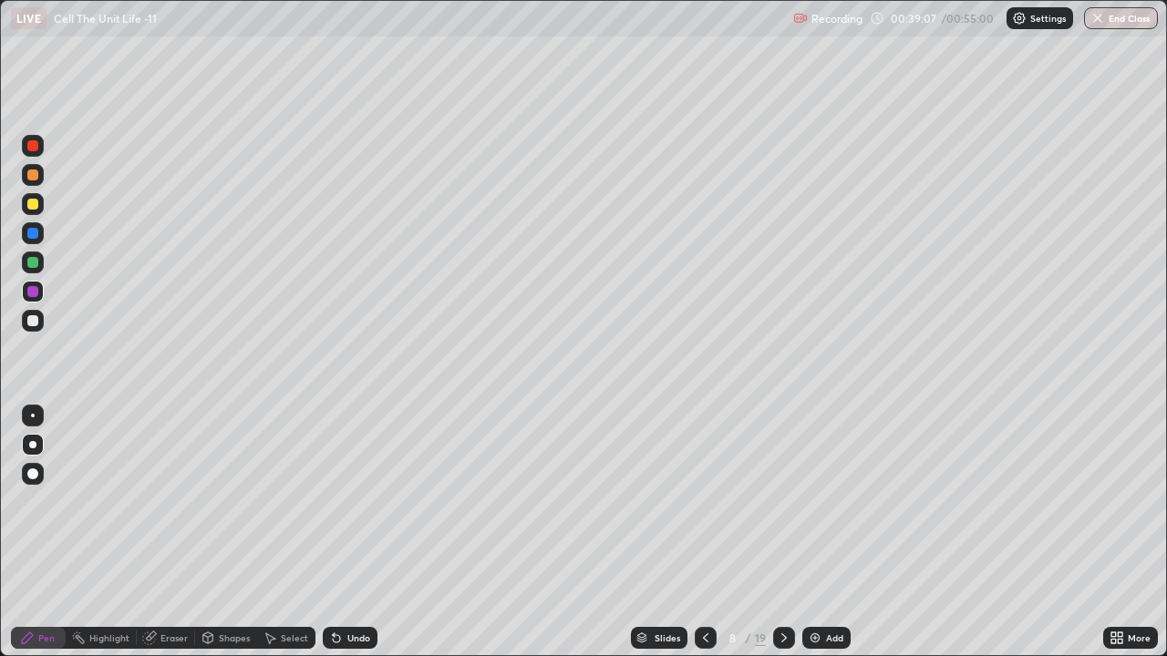
click at [33, 257] on div at bounding box center [32, 262] width 11 height 11
click at [36, 232] on div at bounding box center [32, 233] width 11 height 11
click at [31, 323] on div at bounding box center [32, 320] width 11 height 11
click at [702, 509] on icon at bounding box center [705, 638] width 15 height 15
click at [30, 325] on div at bounding box center [32, 320] width 11 height 11
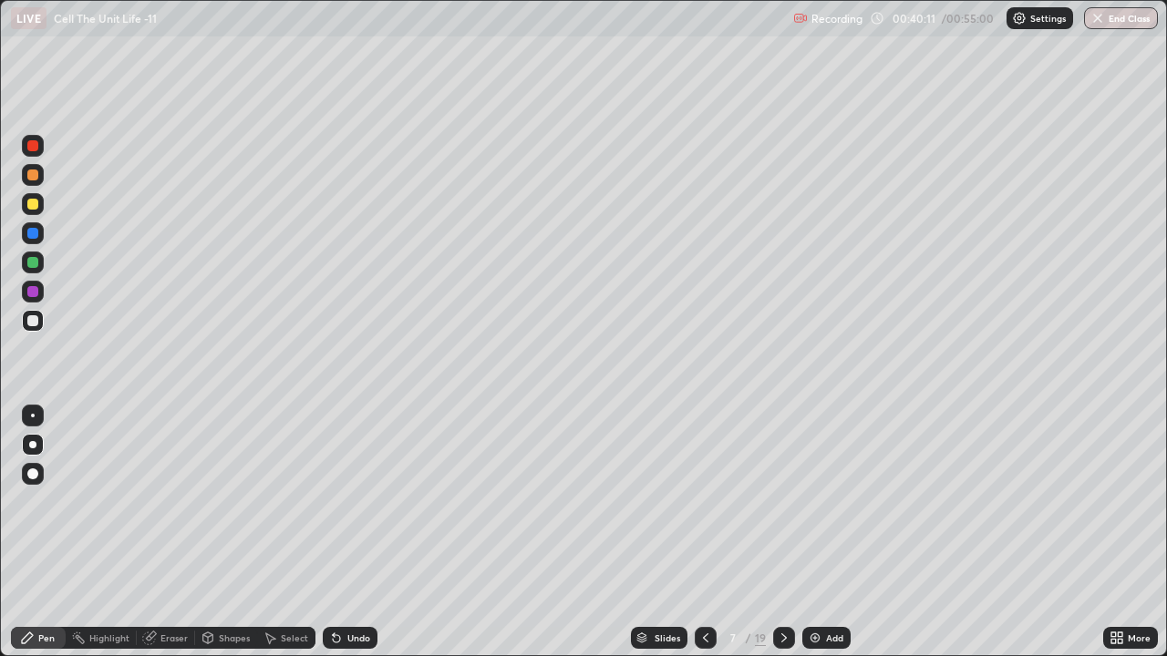
click at [162, 509] on div "Eraser" at bounding box center [173, 637] width 27 height 9
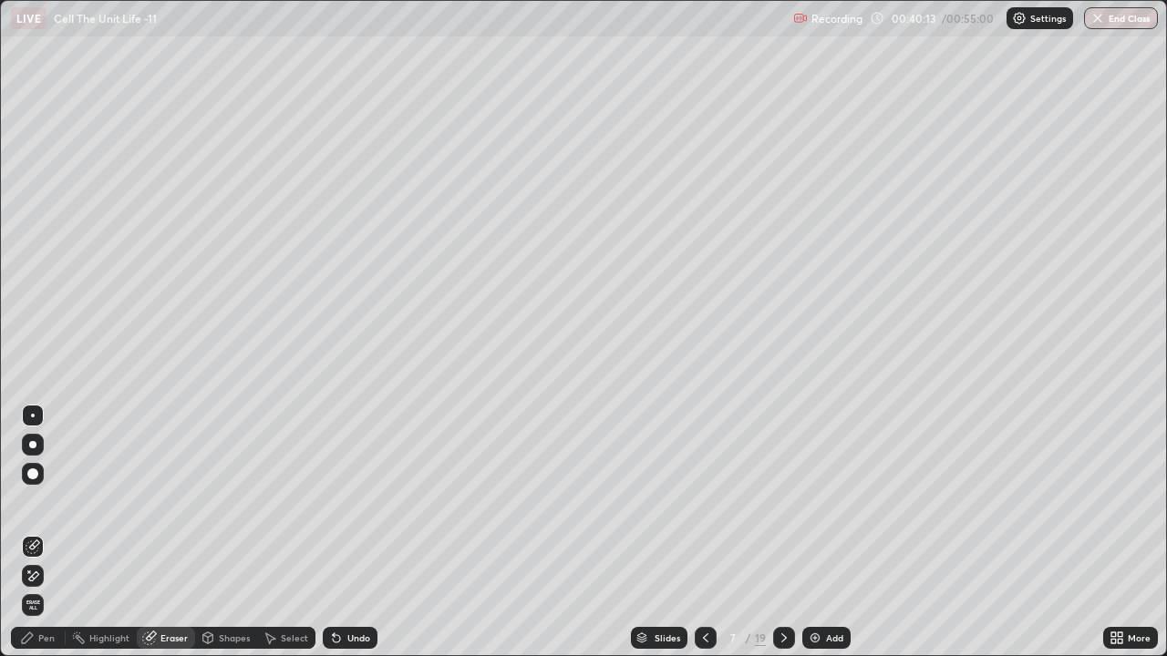
click at [41, 509] on div "Pen" at bounding box center [46, 637] width 16 height 9
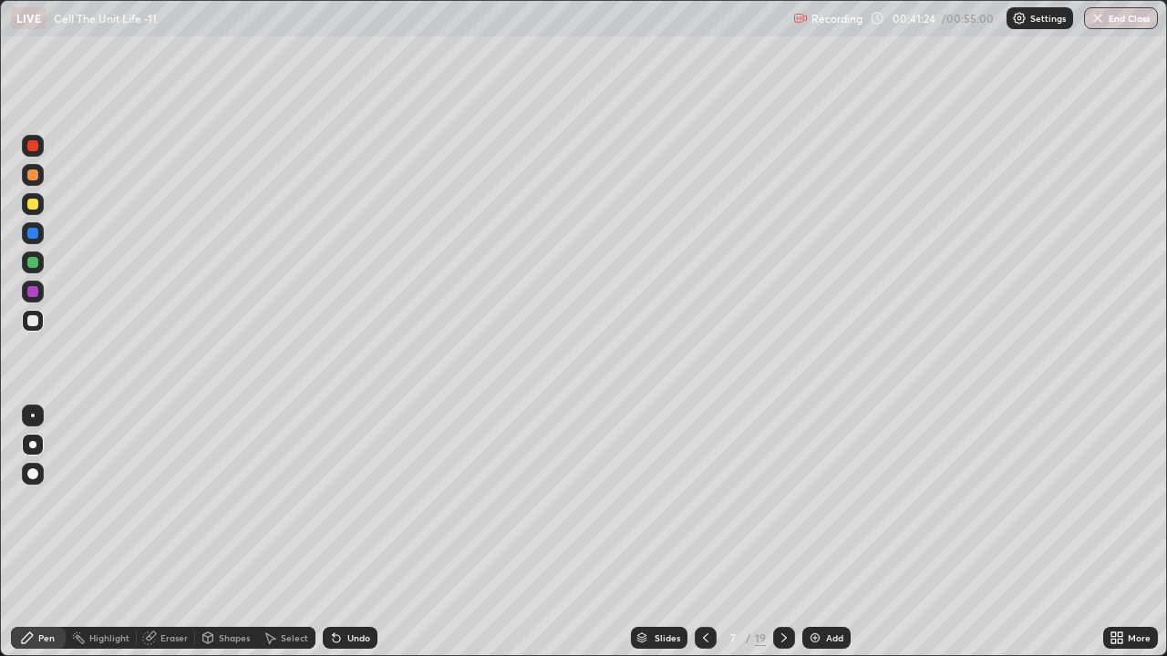
click at [166, 509] on div "Eraser" at bounding box center [166, 638] width 58 height 22
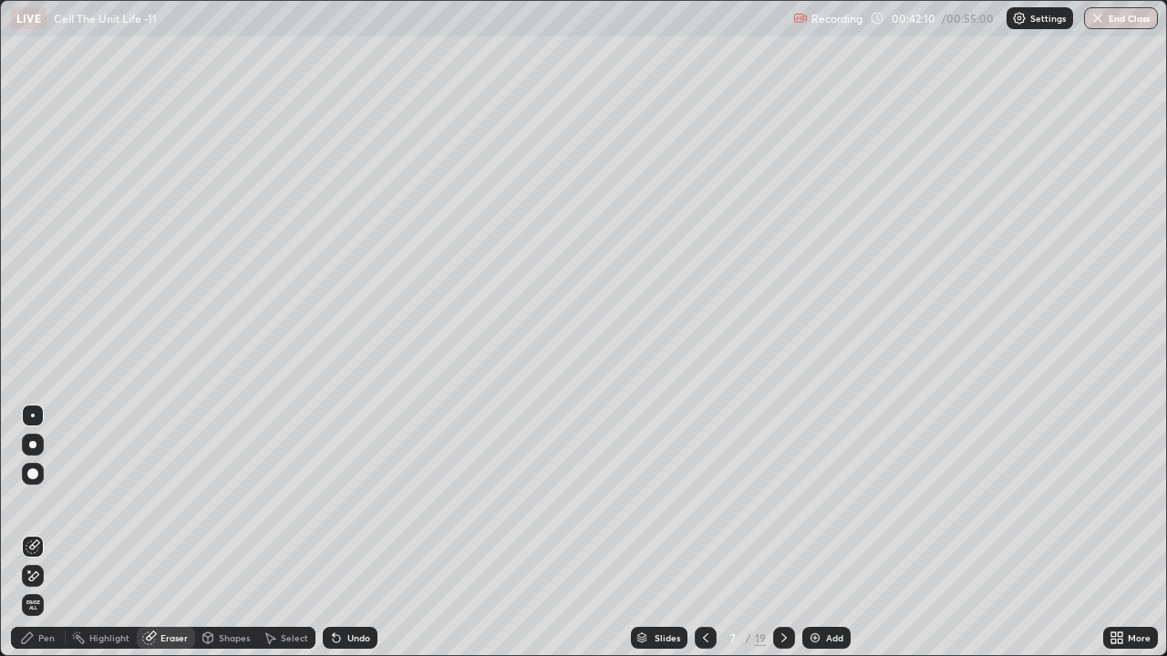
click at [40, 509] on div "Pen" at bounding box center [46, 637] width 16 height 9
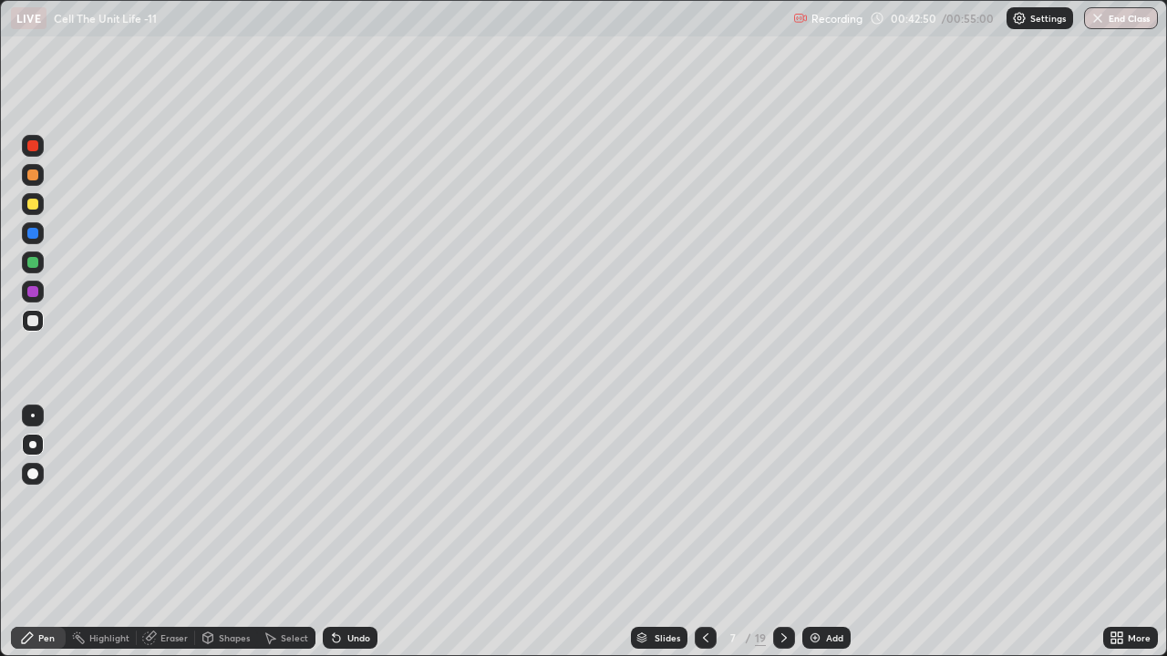
click at [167, 509] on div "Eraser" at bounding box center [173, 637] width 27 height 9
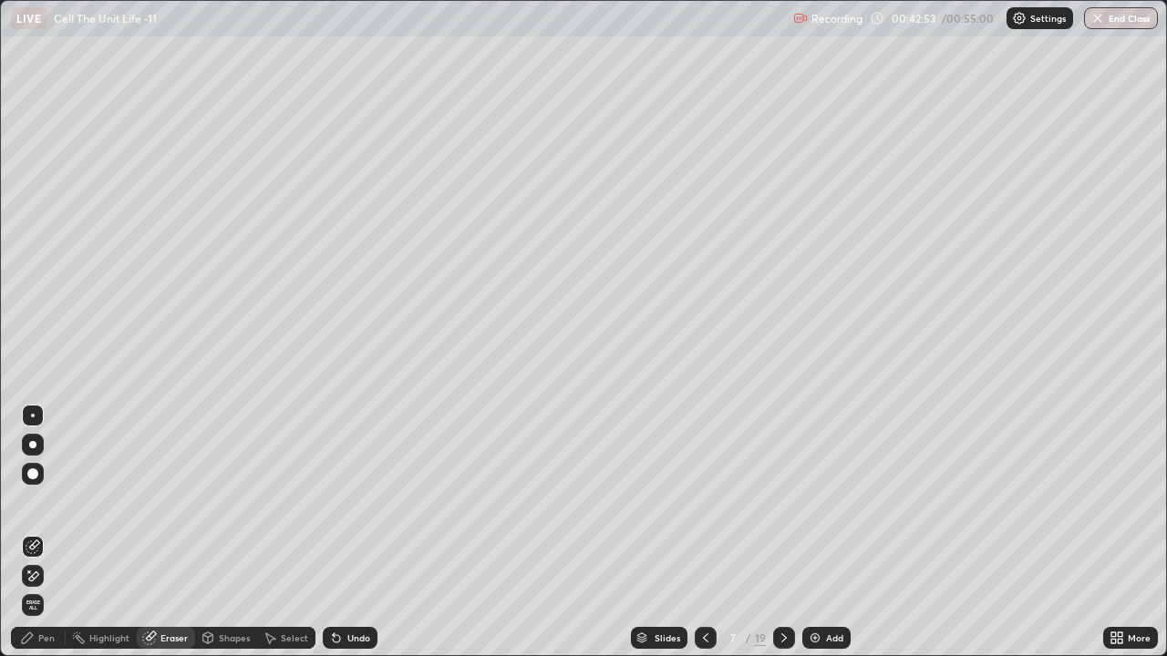
click at [43, 509] on div "Pen" at bounding box center [46, 637] width 16 height 9
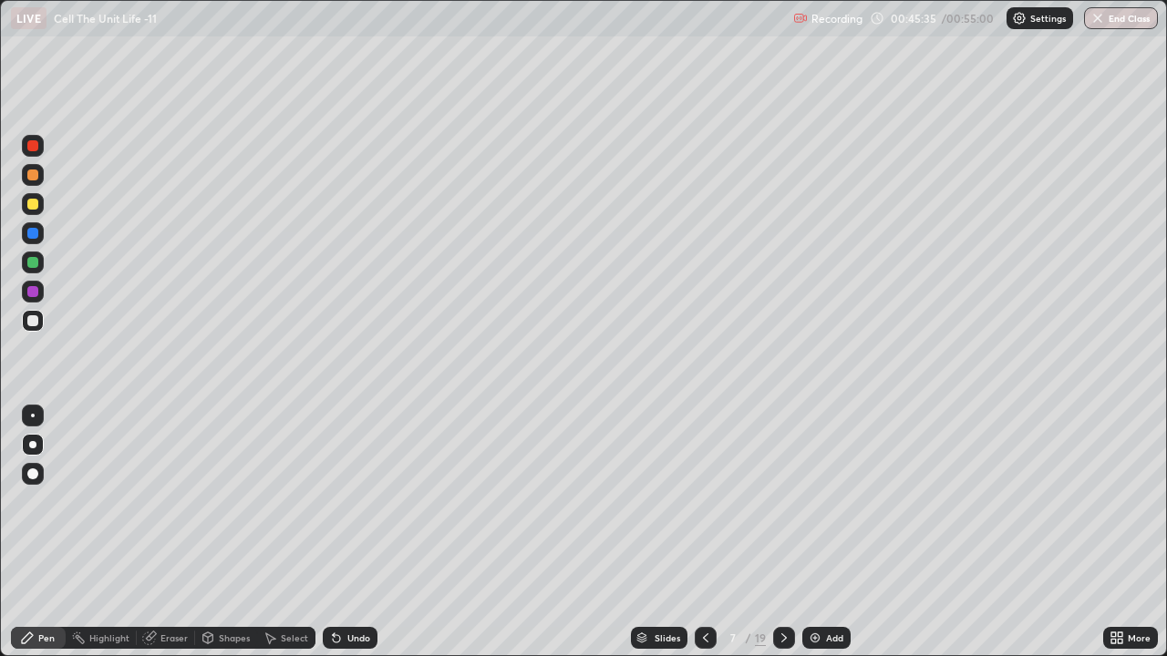
click at [784, 509] on div at bounding box center [784, 638] width 22 height 22
click at [779, 509] on icon at bounding box center [783, 638] width 15 height 15
click at [782, 509] on icon at bounding box center [783, 638] width 15 height 15
click at [790, 509] on div at bounding box center [784, 638] width 22 height 22
click at [704, 509] on icon at bounding box center [705, 638] width 15 height 15
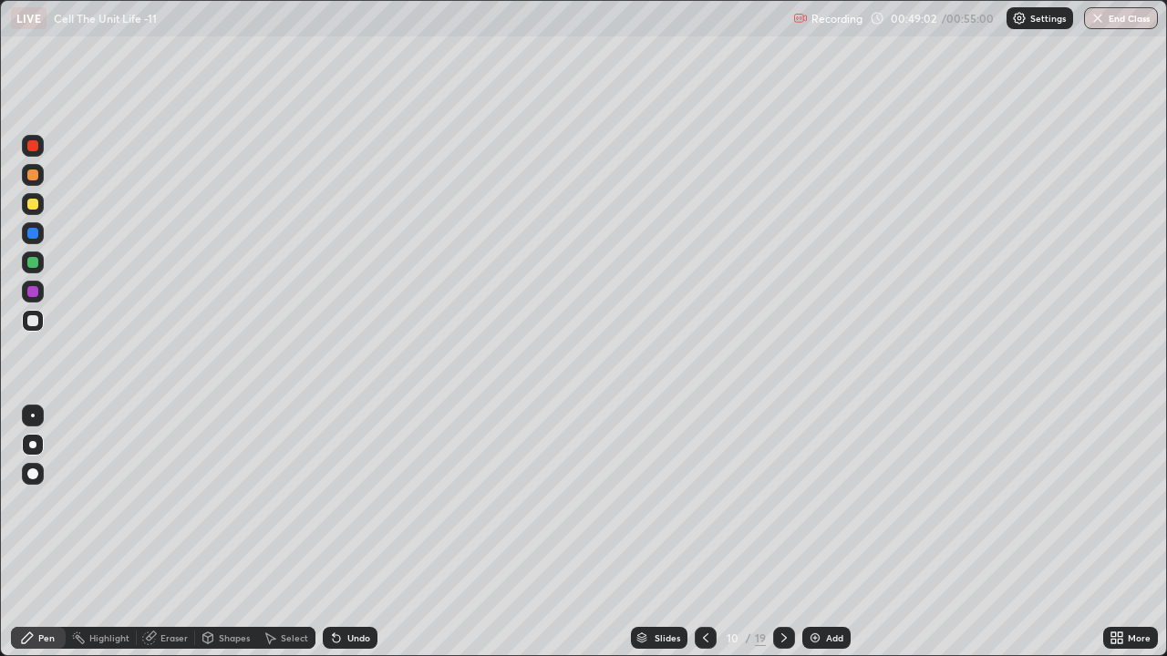
click at [170, 509] on div "Eraser" at bounding box center [173, 637] width 27 height 9
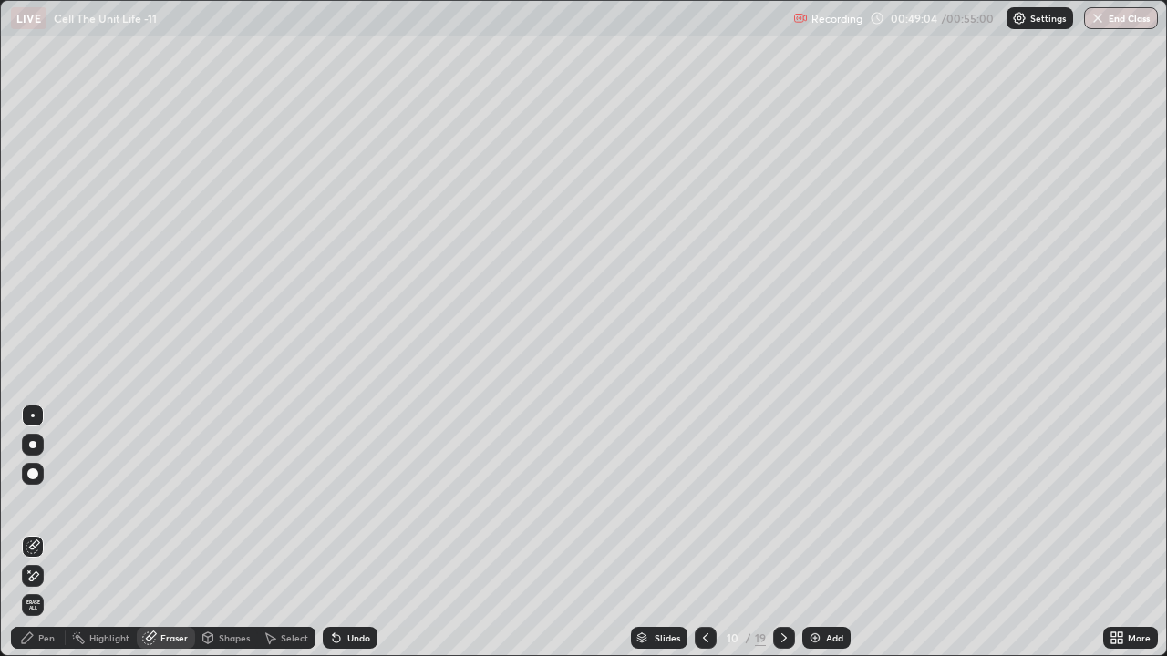
click at [49, 509] on div "Pen" at bounding box center [46, 637] width 16 height 9
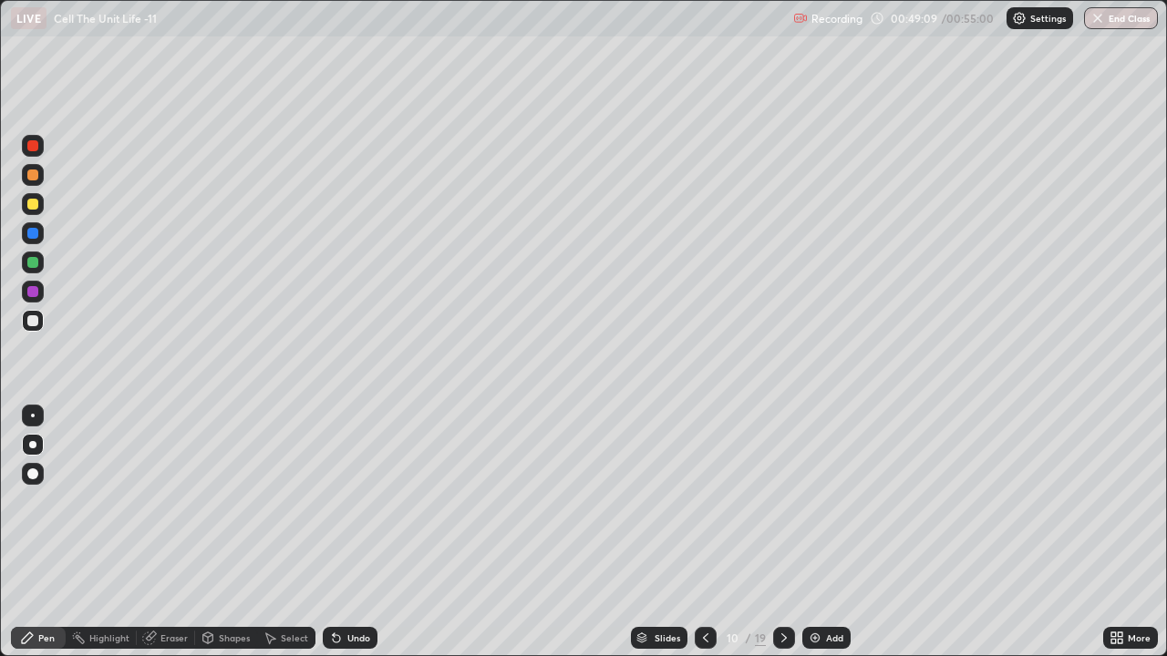
click at [174, 509] on div "Eraser" at bounding box center [173, 637] width 27 height 9
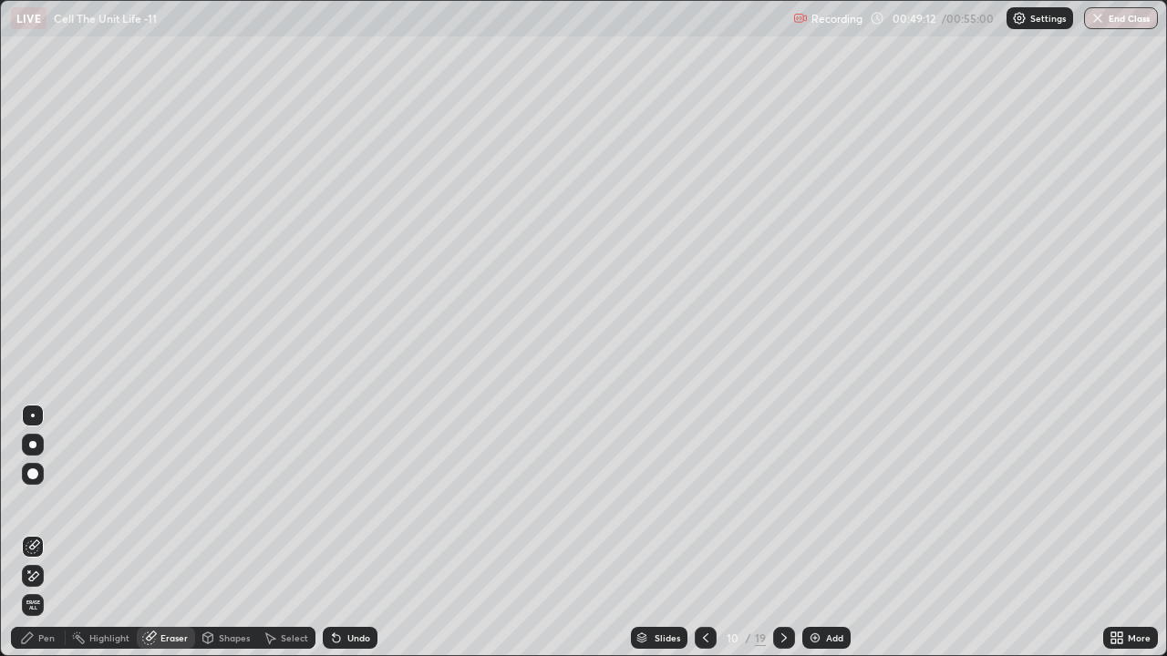
click at [45, 509] on div "Pen" at bounding box center [46, 637] width 16 height 9
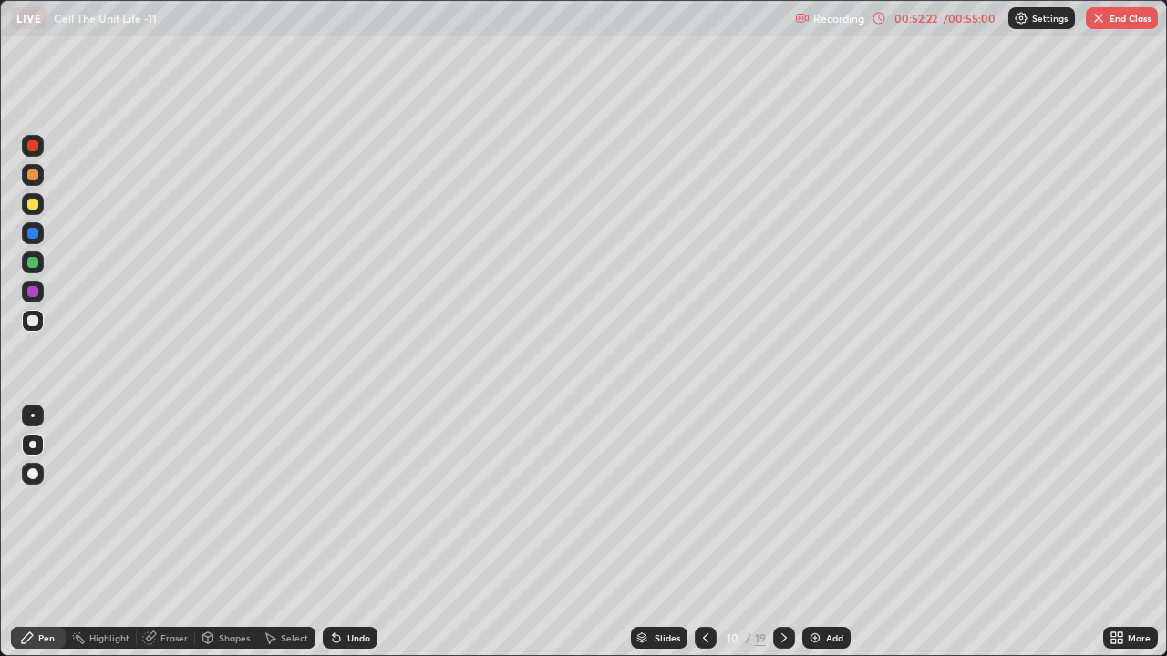
click at [1102, 22] on img "button" at bounding box center [1098, 18] width 15 height 15
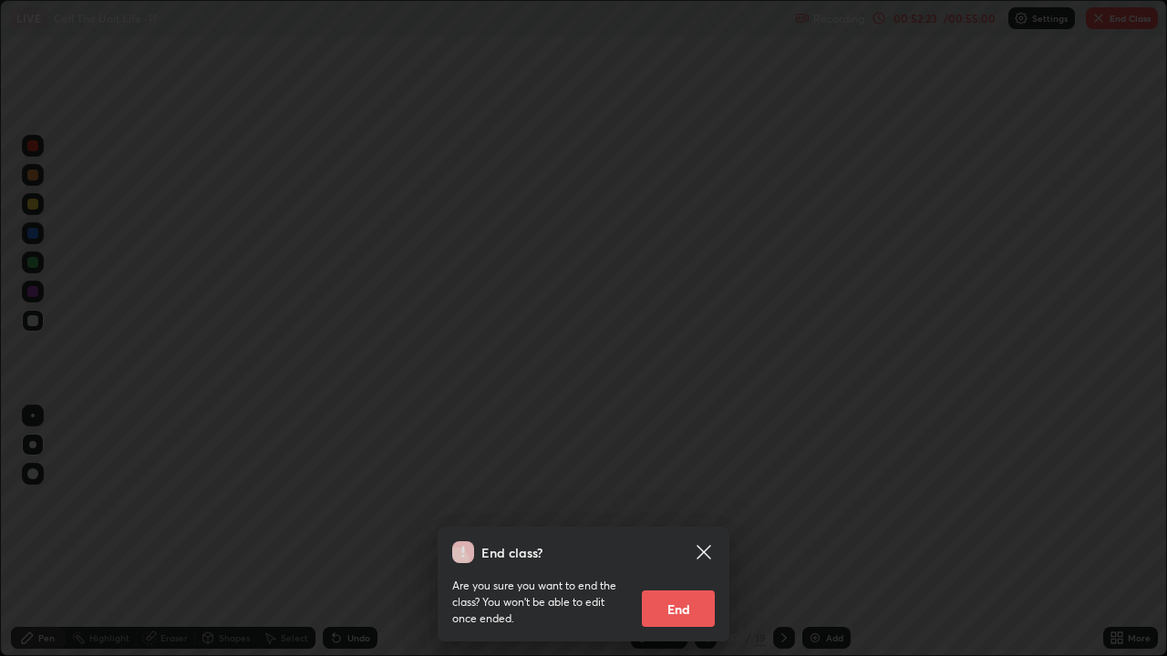
click at [686, 509] on button "End" at bounding box center [678, 609] width 73 height 36
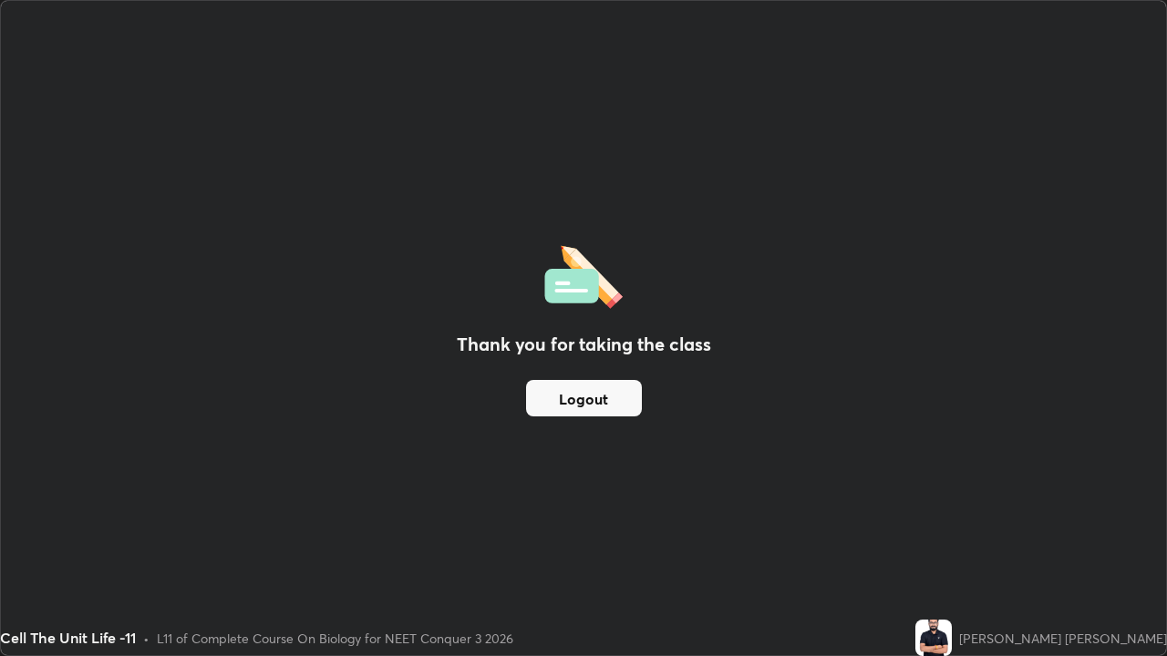
click at [590, 391] on button "Logout" at bounding box center [584, 398] width 116 height 36
